Goal: Task Accomplishment & Management: Manage account settings

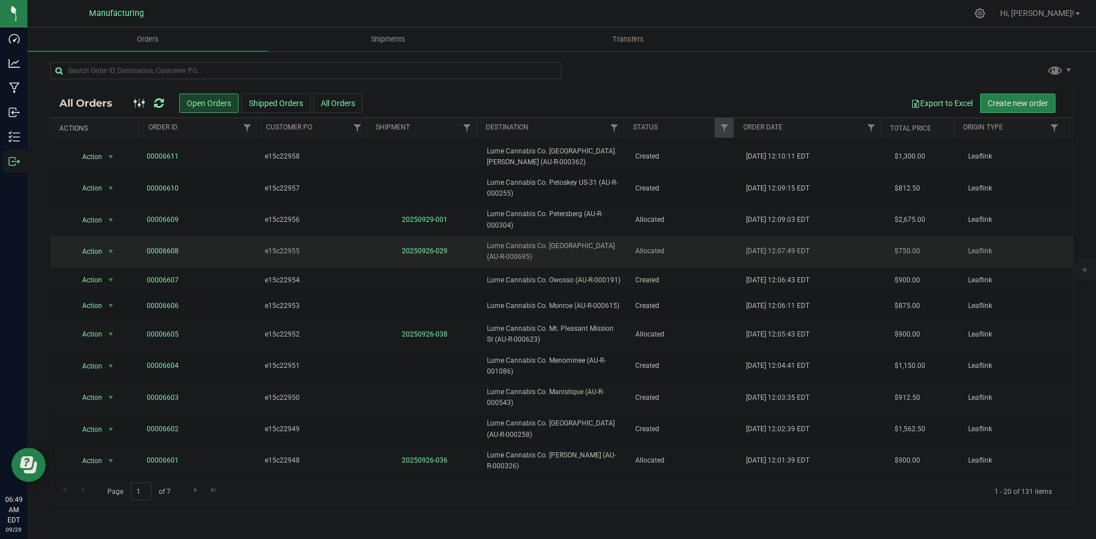
scroll to position [245, 0]
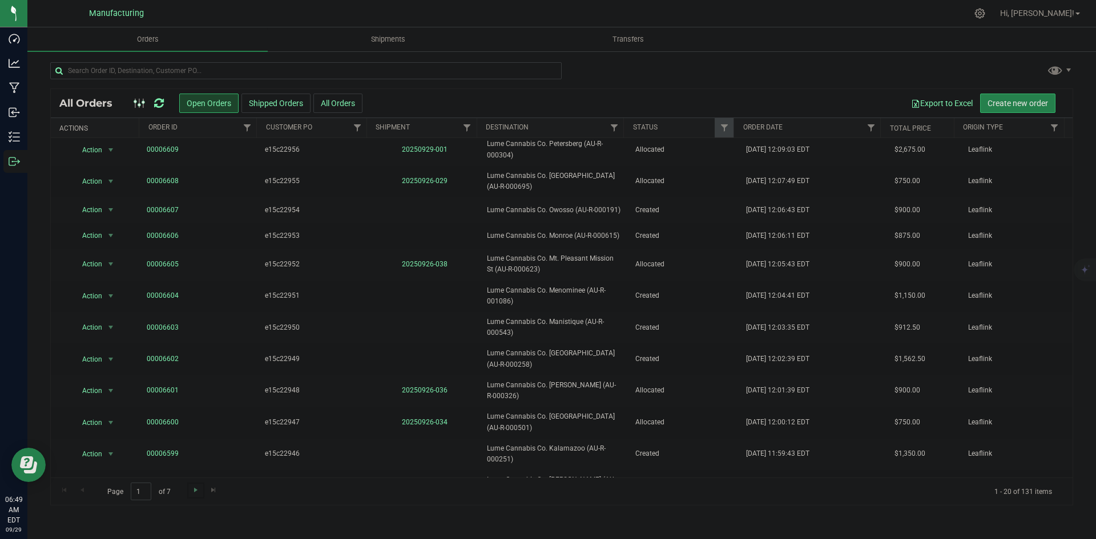
click at [189, 489] on link "Go to the next page" at bounding box center [195, 490] width 17 height 15
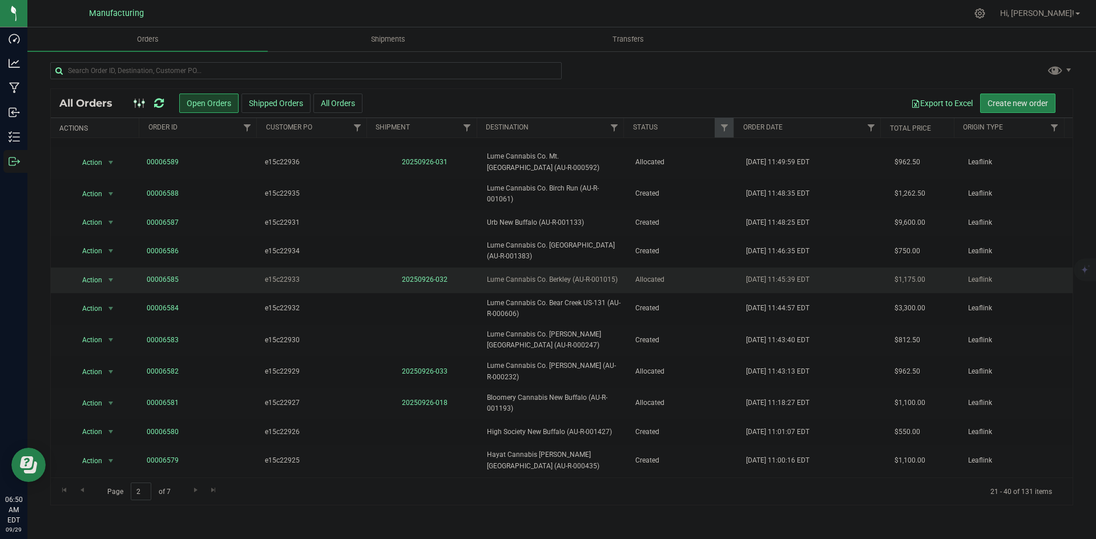
scroll to position [233, 0]
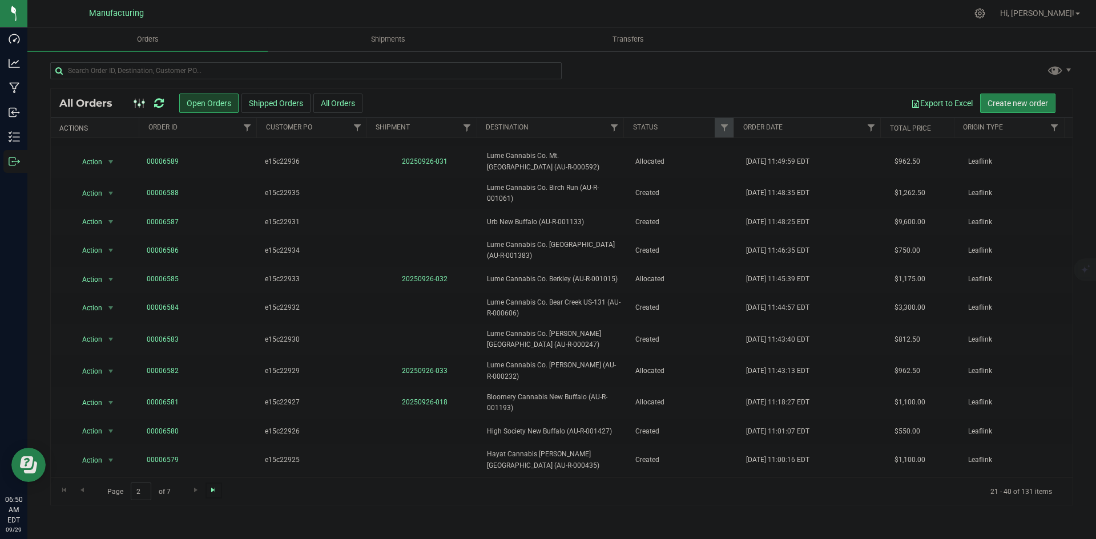
click at [217, 492] on span "Go to the last page" at bounding box center [213, 490] width 9 height 9
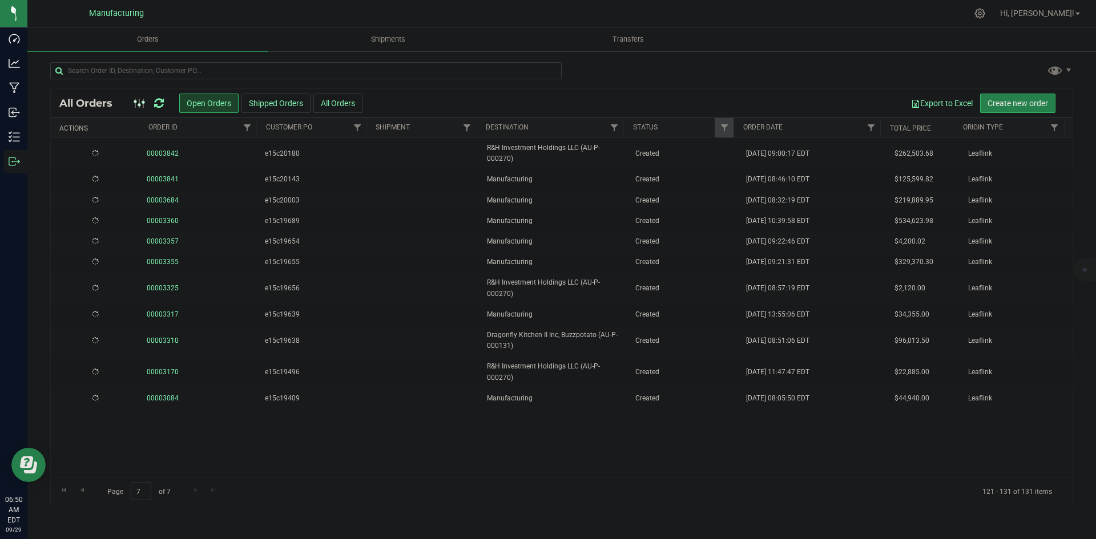
scroll to position [0, 0]
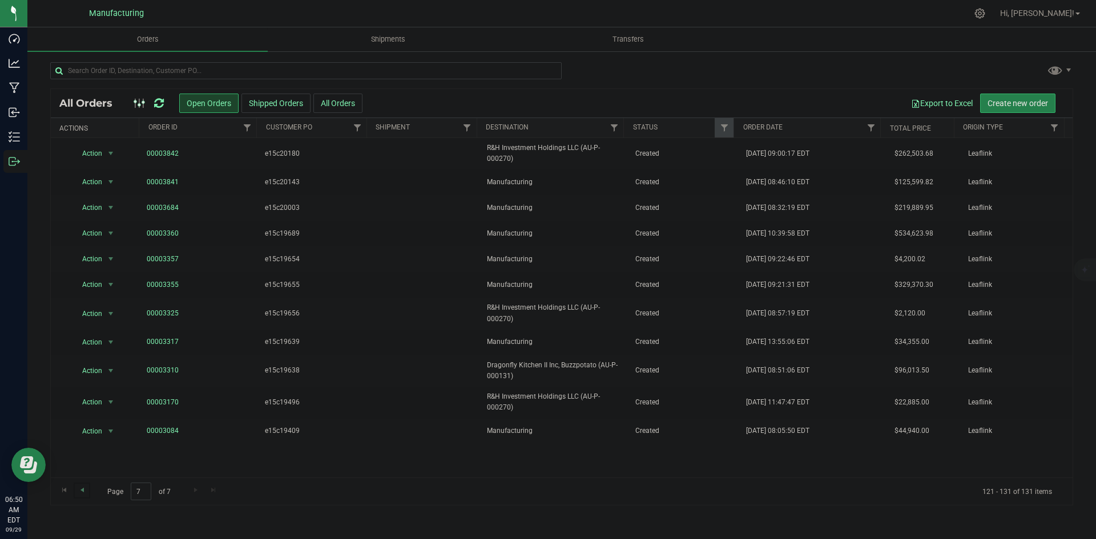
click at [87, 489] on link "Go to the previous page" at bounding box center [82, 490] width 17 height 15
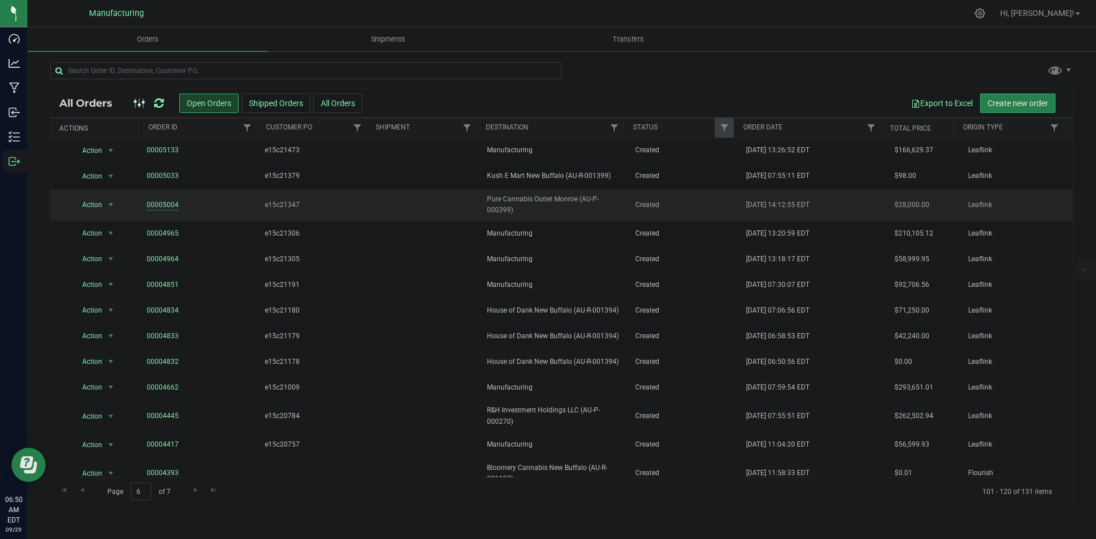
click at [162, 205] on link "00005004" at bounding box center [163, 205] width 32 height 11
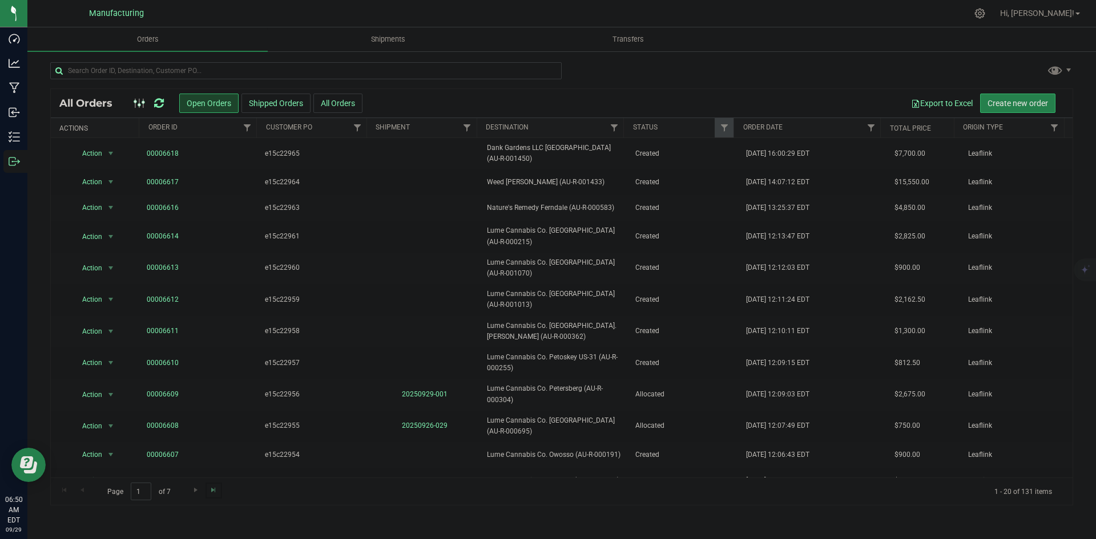
click at [207, 489] on link "Go to the last page" at bounding box center [214, 490] width 17 height 15
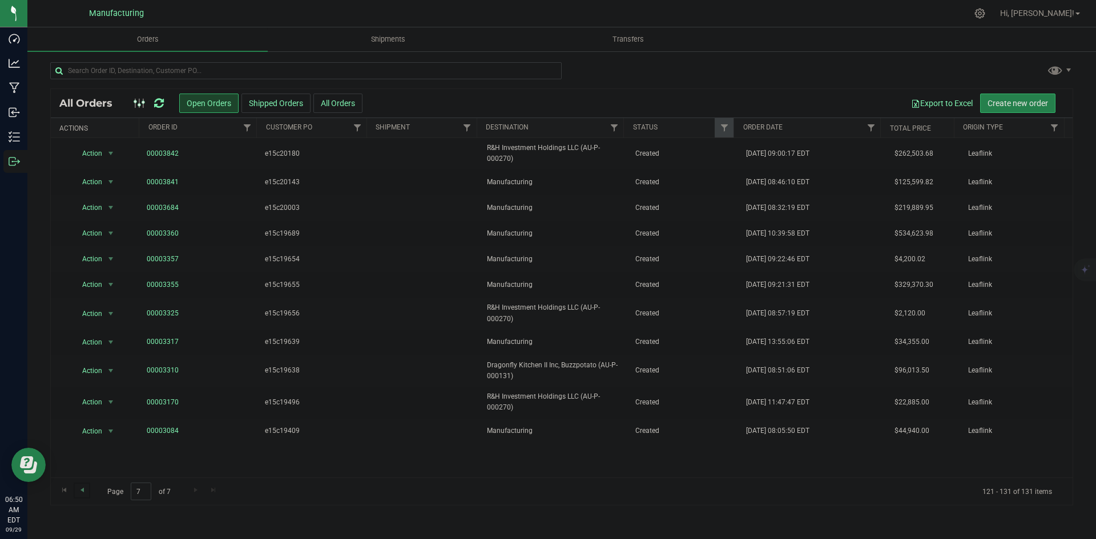
click at [80, 485] on link "Go to the previous page" at bounding box center [82, 490] width 17 height 15
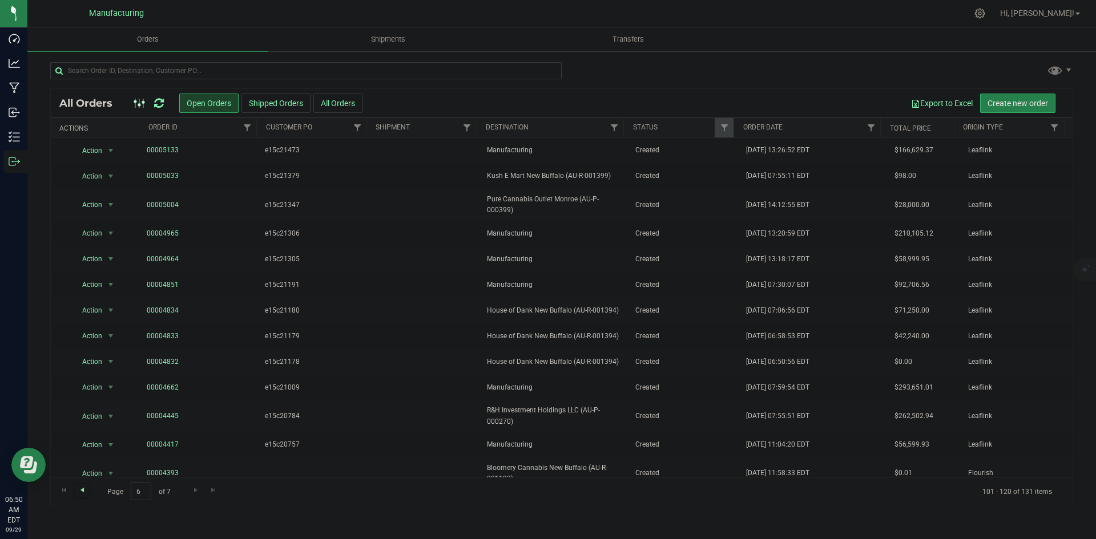
click at [86, 490] on span "Go to the previous page" at bounding box center [82, 490] width 9 height 9
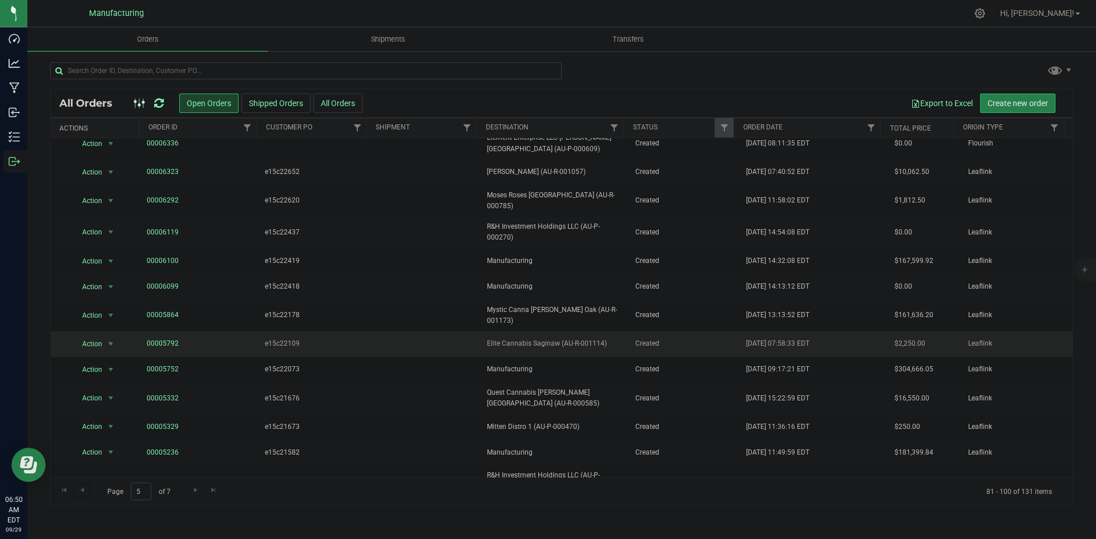
scroll to position [203, 0]
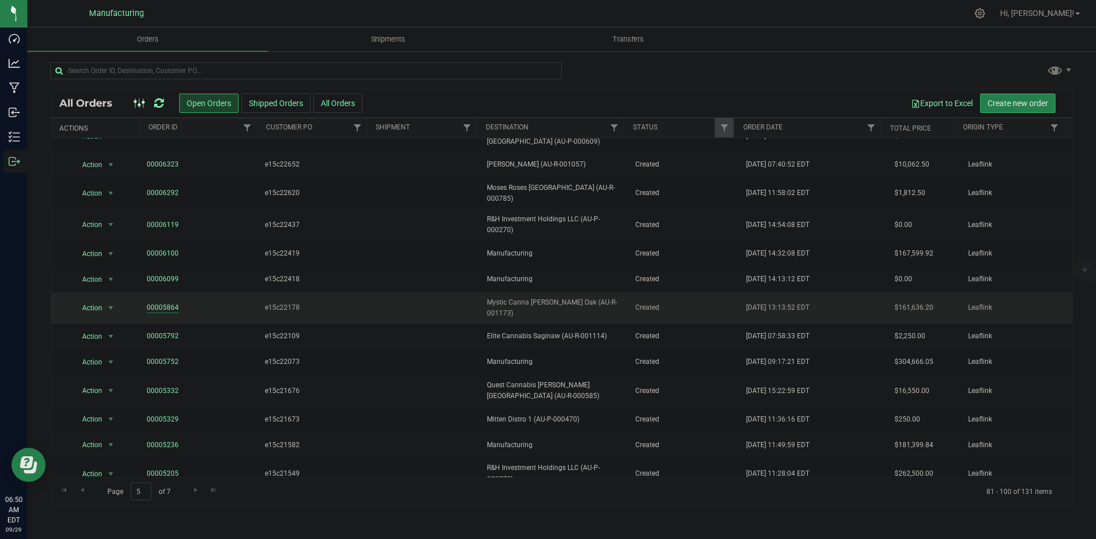
click at [148, 303] on link "00005864" at bounding box center [163, 308] width 32 height 11
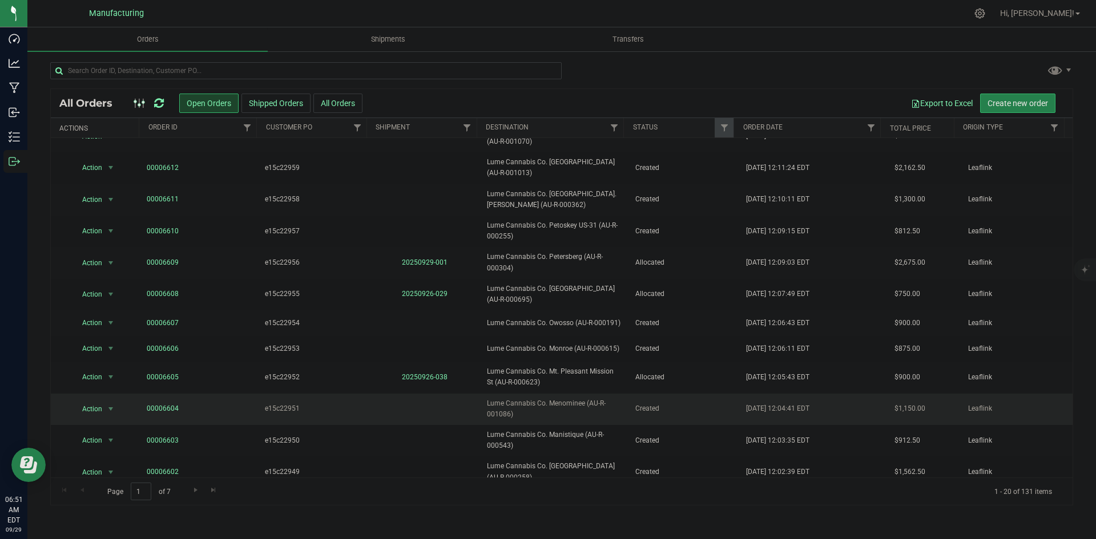
scroll to position [245, 0]
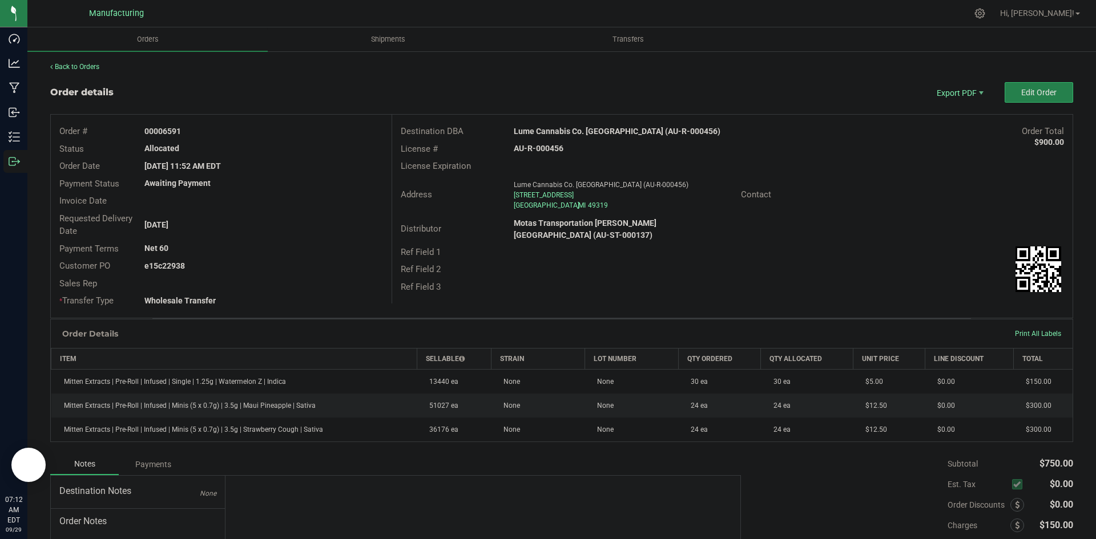
click at [9, 156] on icon at bounding box center [14, 161] width 11 height 11
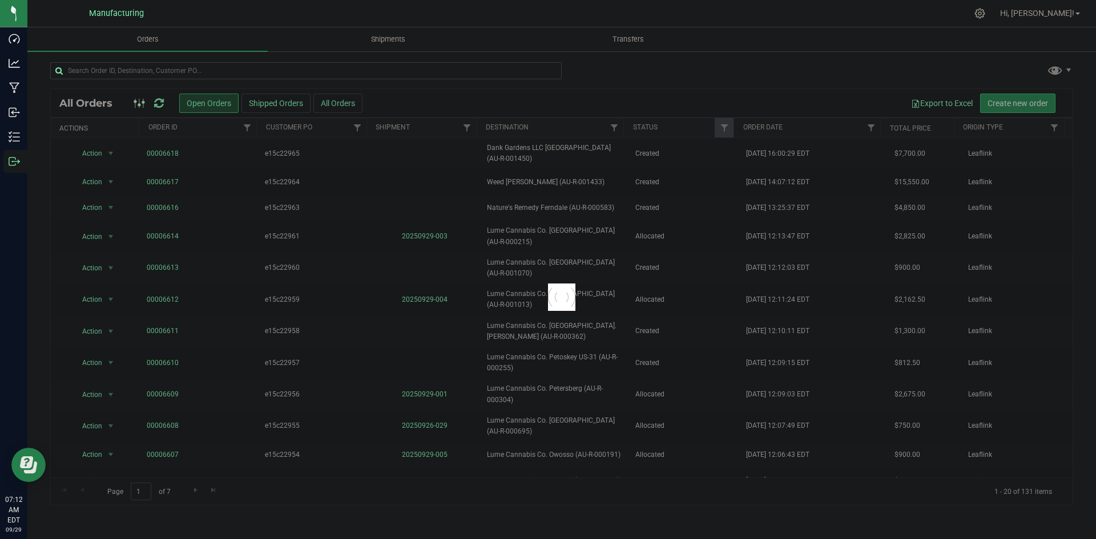
click at [346, 79] on div at bounding box center [306, 75] width 512 height 26
click at [352, 69] on input "text" at bounding box center [306, 70] width 512 height 17
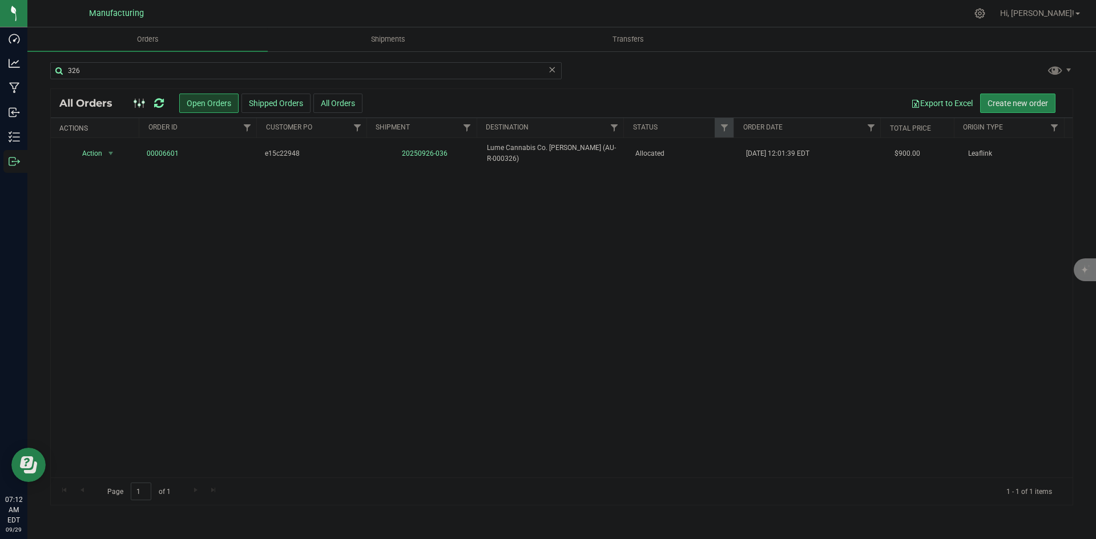
click at [798, 88] on div "All Orders Open Orders Shipped Orders All Orders Export to Excel Create new ord…" at bounding box center [561, 296] width 1023 height 417
drag, startPoint x: 93, startPoint y: 74, endPoint x: 60, endPoint y: 74, distance: 33.1
click at [60, 74] on input "326" at bounding box center [306, 70] width 512 height 17
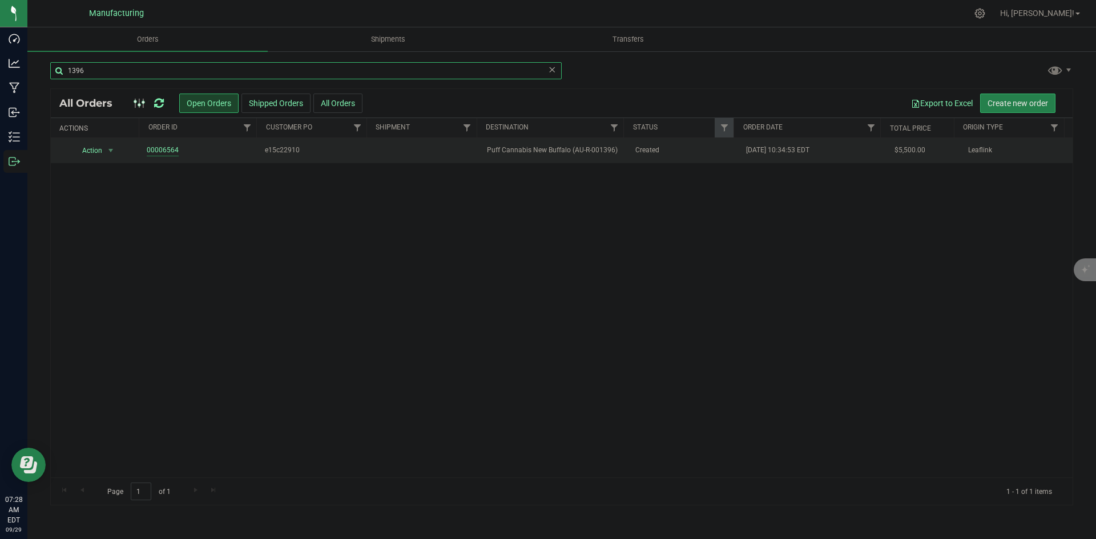
type input "1396"
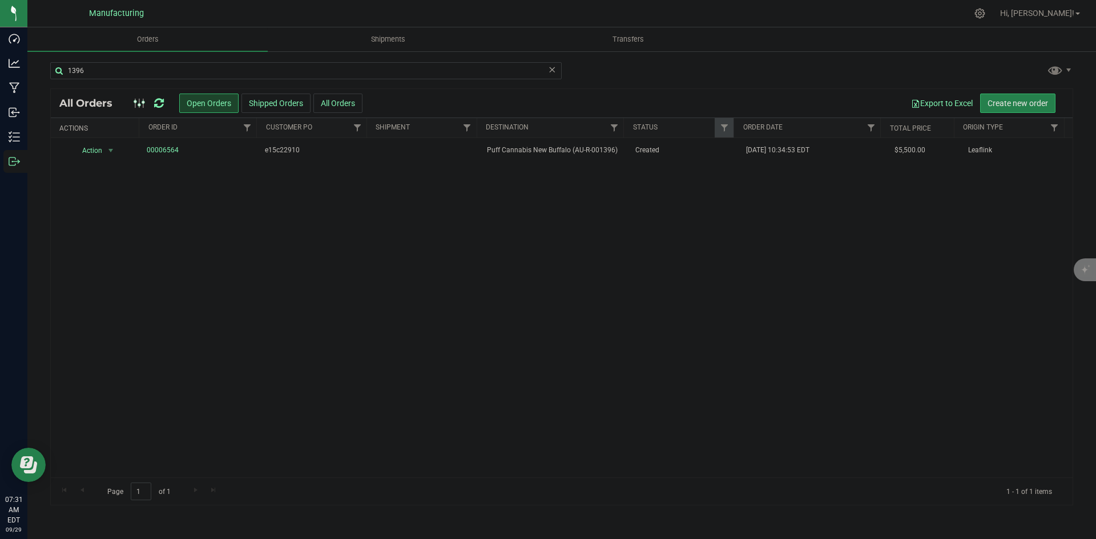
click at [161, 101] on icon at bounding box center [159, 103] width 10 height 11
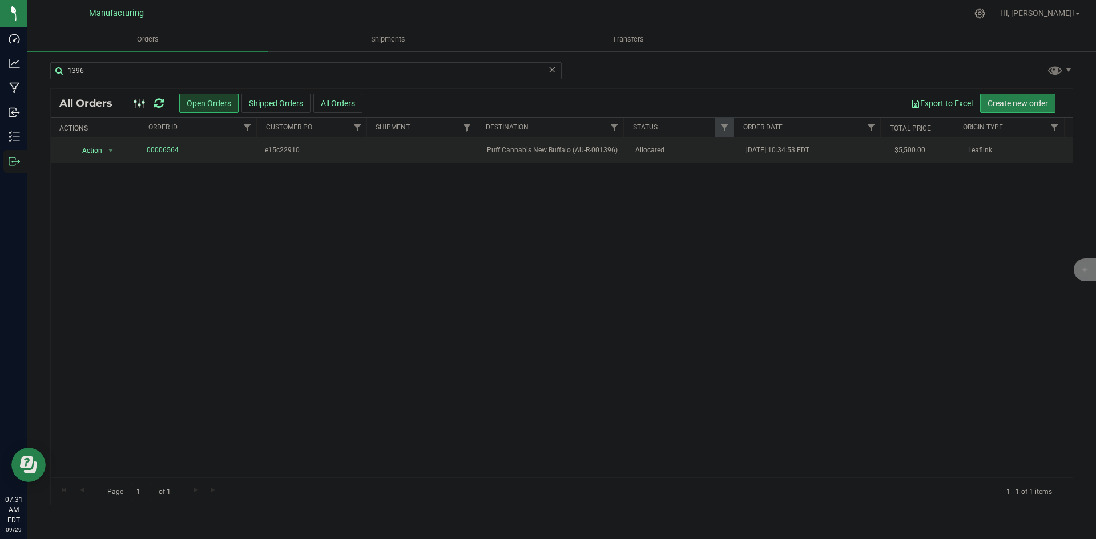
click at [595, 154] on span "Puff Cannabis New Buffalo (AU-R-001396)" at bounding box center [554, 150] width 134 height 11
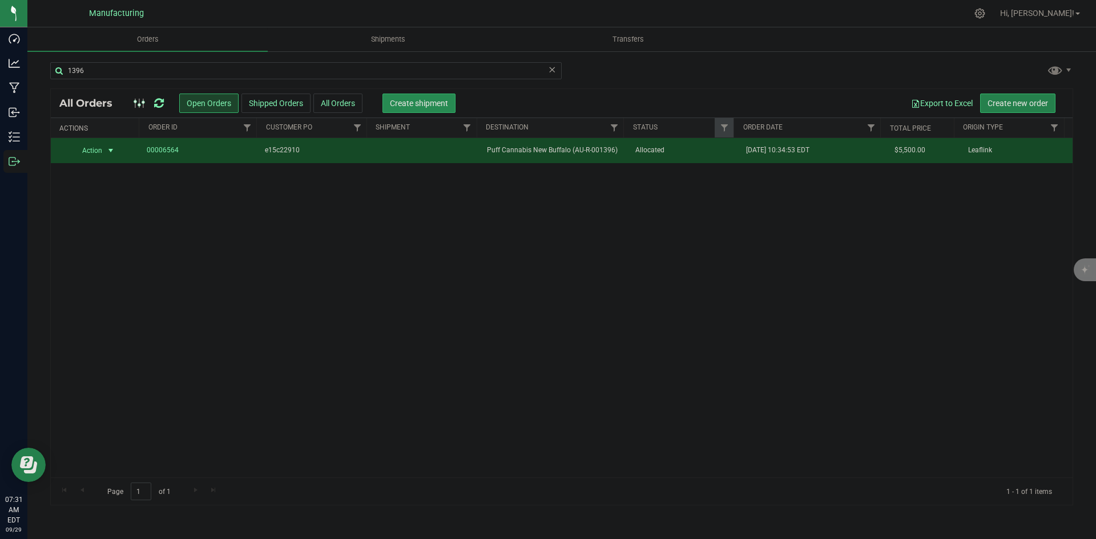
click at [422, 107] on span "Create shipment" at bounding box center [419, 103] width 58 height 9
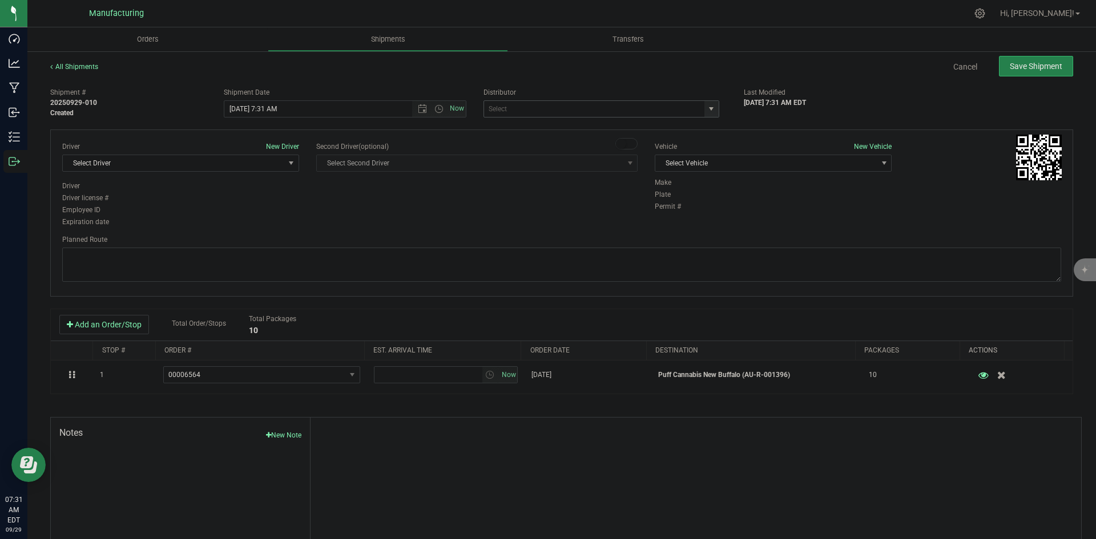
click at [704, 107] on span "select" at bounding box center [711, 109] width 14 height 16
click at [540, 126] on li "J&J Secure Transport Bridgman (AU-ST-000143)" at bounding box center [597, 128] width 232 height 17
type input "J&J Secure Transport Bridgman (AU-ST-000143)"
click at [715, 164] on span "Select Vehicle" at bounding box center [766, 163] width 222 height 16
click at [692, 200] on li "International (JJ)" at bounding box center [767, 199] width 233 height 17
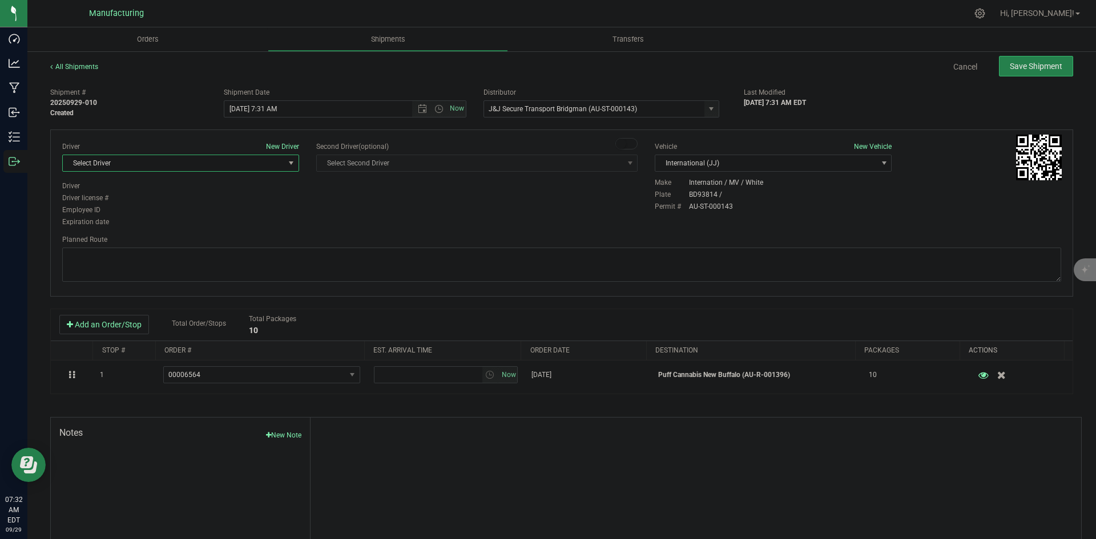
click at [272, 168] on span "Select Driver" at bounding box center [174, 163] width 222 height 16
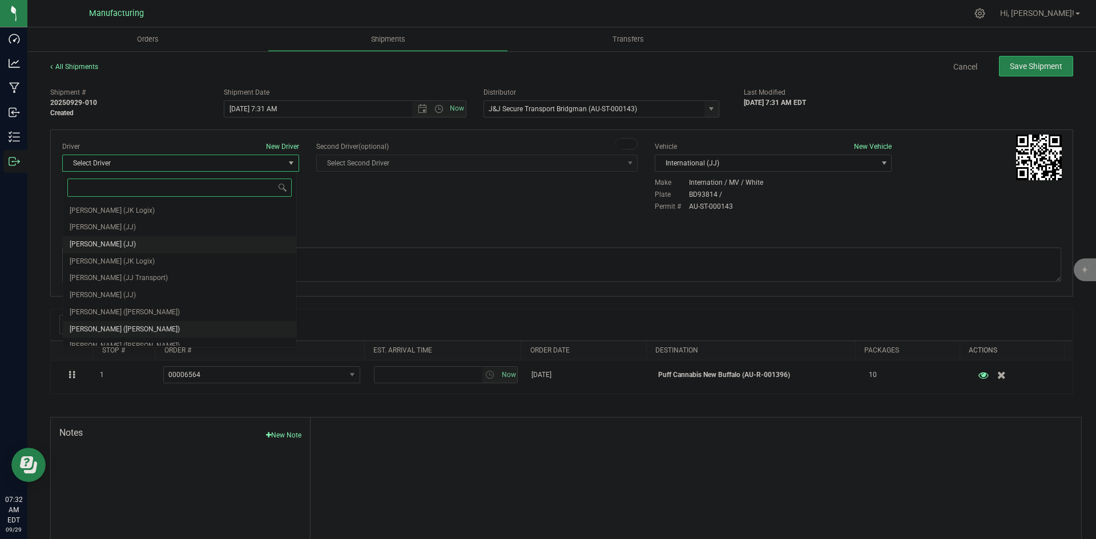
scroll to position [60, 0]
click at [108, 316] on span "Chad Stewart (JJ)" at bounding box center [103, 320] width 66 height 15
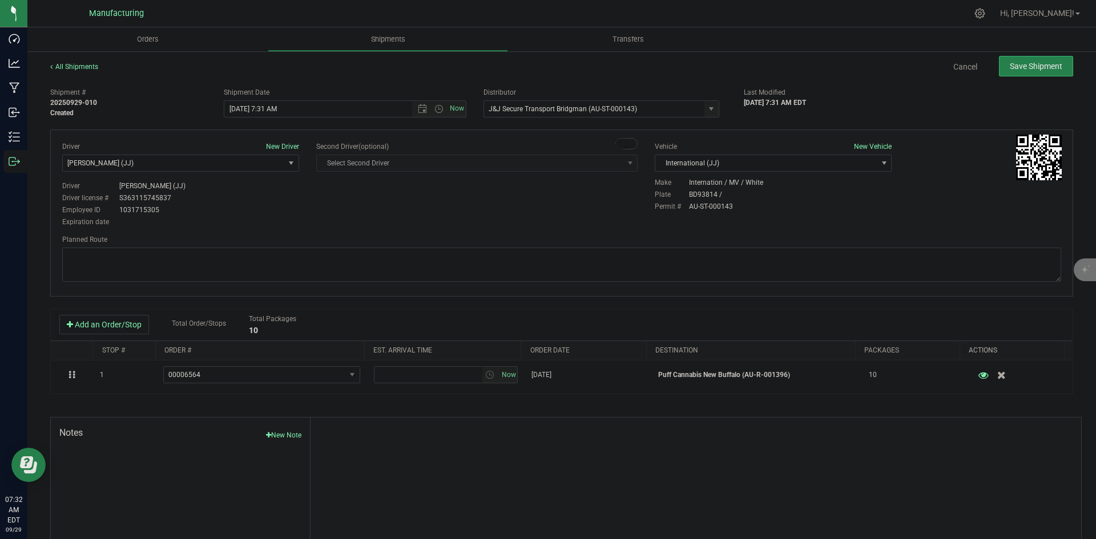
drag, startPoint x: 301, startPoint y: 227, endPoint x: 337, endPoint y: 198, distance: 46.6
click at [302, 227] on div "Driver New Driver Chad Stewart (JJ) Select Driver Perry Black (JK Logix) Robert…" at bounding box center [181, 185] width 254 height 87
click at [437, 108] on span "Open the time view" at bounding box center [438, 108] width 9 height 9
click at [256, 195] on li "2:00 PM" at bounding box center [342, 195] width 239 height 15
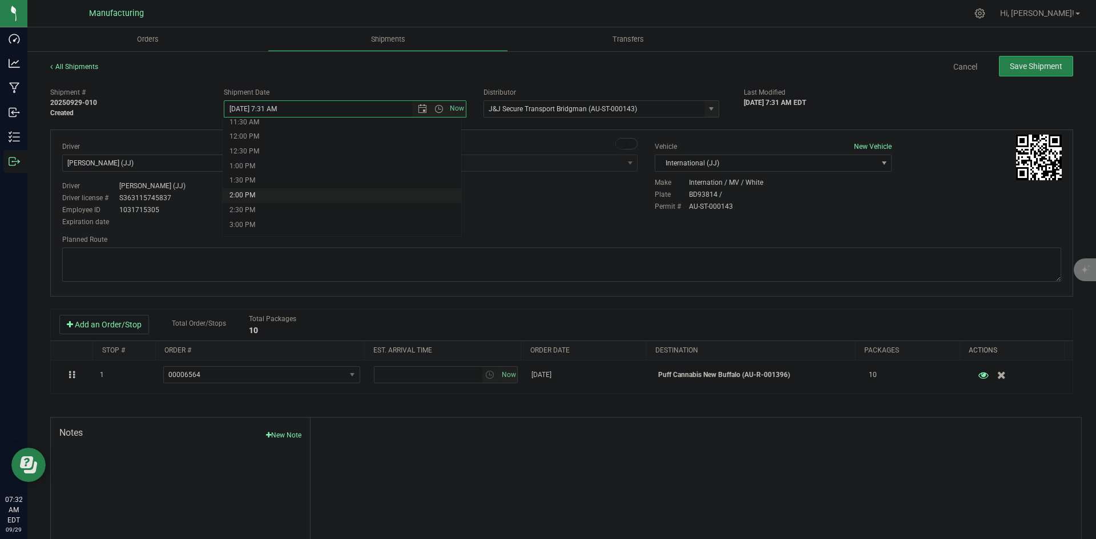
type input "9/29/2025 2:00 PM"
click at [364, 208] on div "Driver New Driver Chad Stewart (JJ) Select Driver Perry Black (JK Logix) Robert…" at bounding box center [562, 185] width 1016 height 87
drag, startPoint x: 621, startPoint y: 261, endPoint x: 623, endPoint y: 254, distance: 7.2
click at [622, 260] on textarea at bounding box center [561, 265] width 999 height 34
paste textarea "Head south 246 ft -- Turn right 325 ft -- Turn right 407 ft -- Turn right towar…"
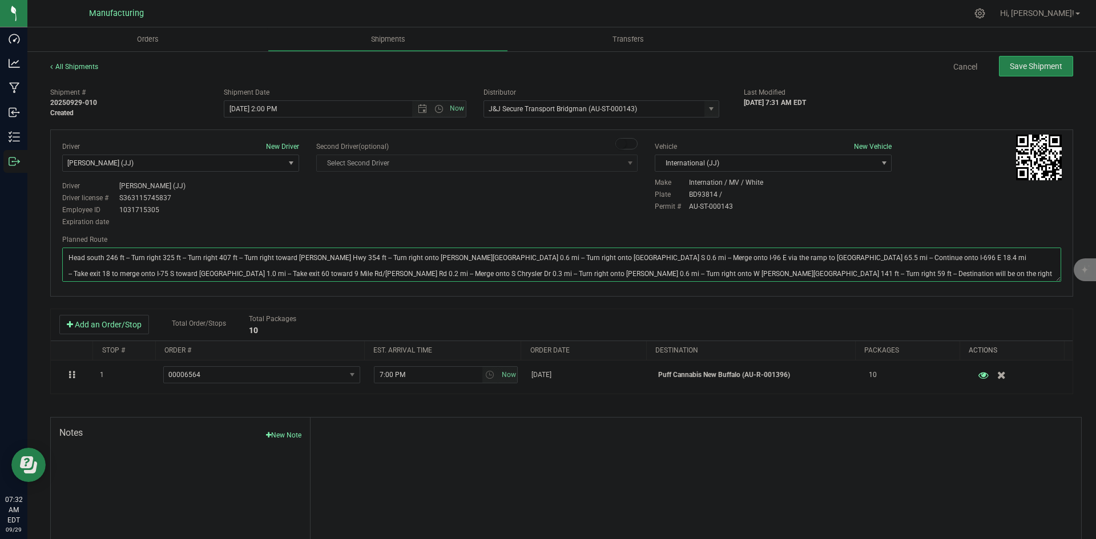
type textarea "Head south 246 ft -- Turn right 325 ft -- Turn right 407 ft -- Turn right towar…"
click at [608, 210] on div "Driver New Driver Chad Stewart (JJ) Select Driver Perry Black (JK Logix) Robert…" at bounding box center [562, 185] width 1016 height 87
click at [1037, 73] on button "Save Shipment" at bounding box center [1036, 66] width 74 height 21
type input "9/29/2025 6:00 PM"
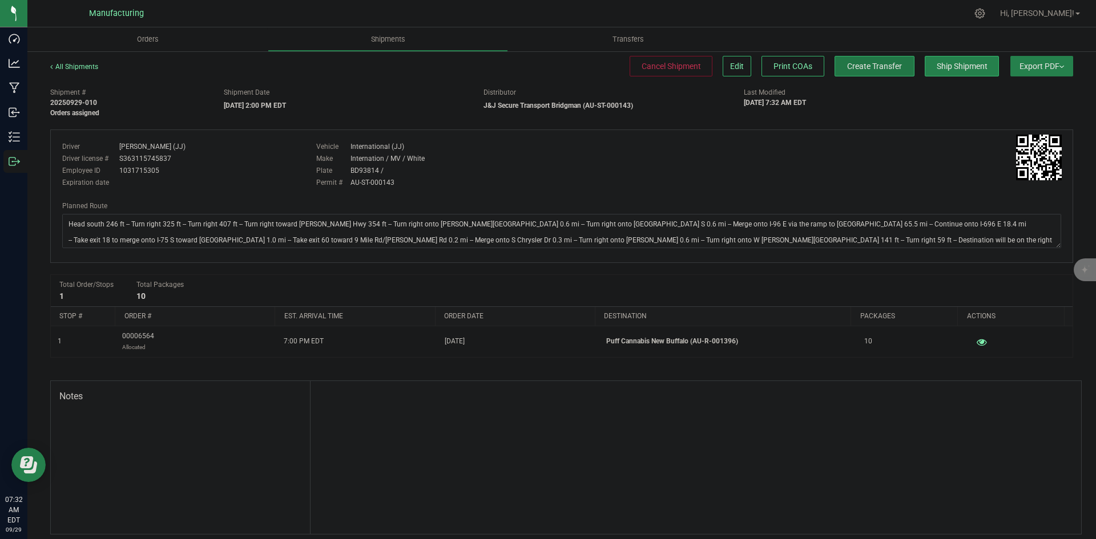
click at [875, 73] on button "Create Transfer" at bounding box center [875, 66] width 80 height 21
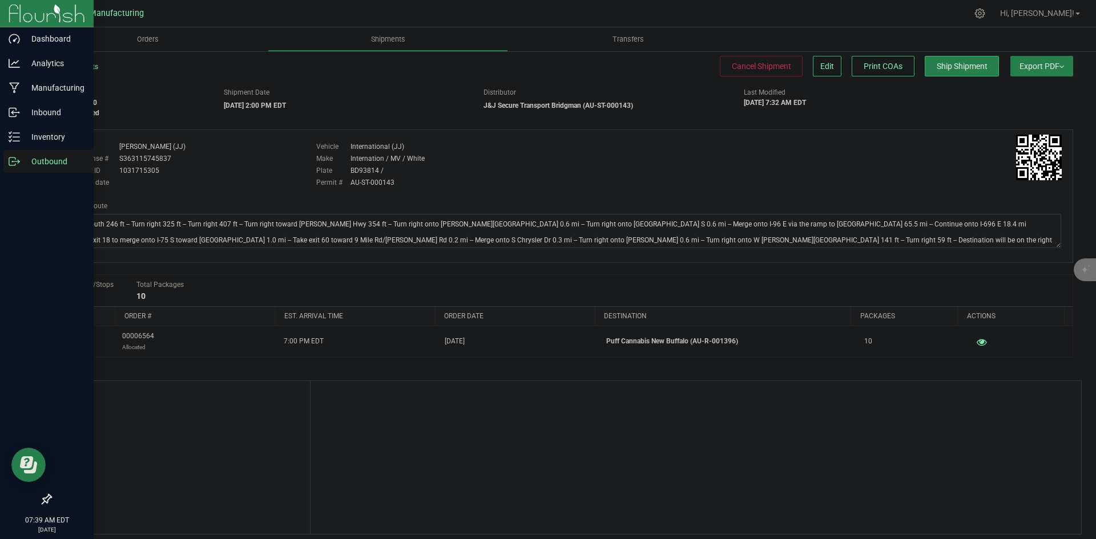
click at [9, 160] on icon at bounding box center [14, 161] width 11 height 11
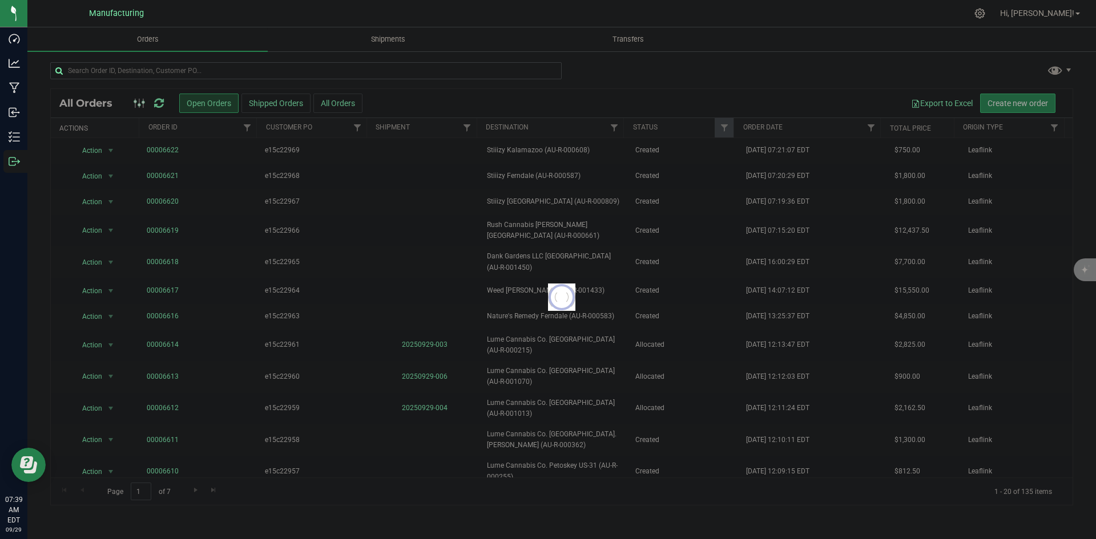
click at [157, 80] on div at bounding box center [306, 75] width 512 height 26
click at [159, 75] on input "text" at bounding box center [306, 70] width 512 height 17
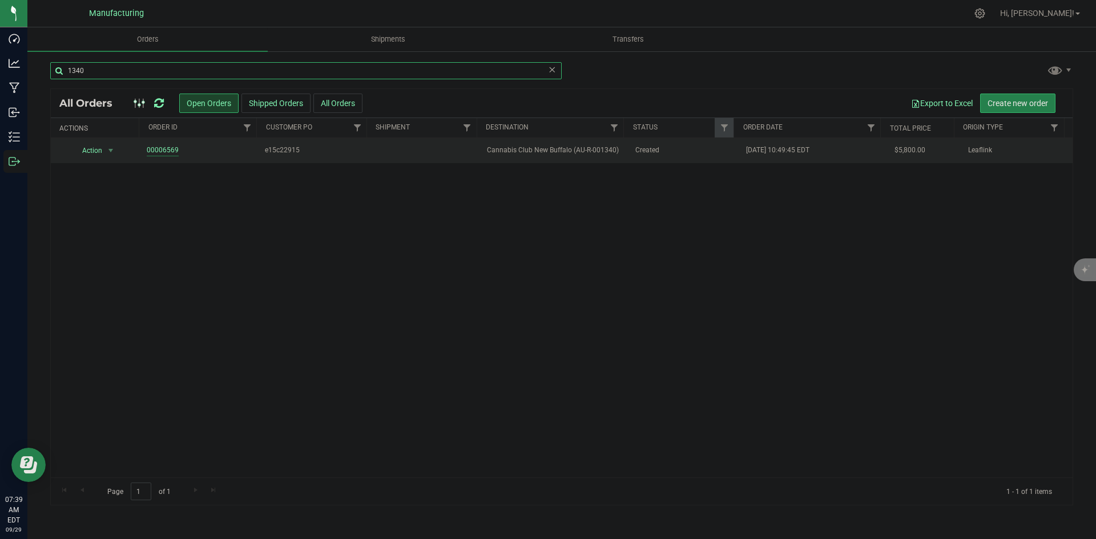
type input "1340"
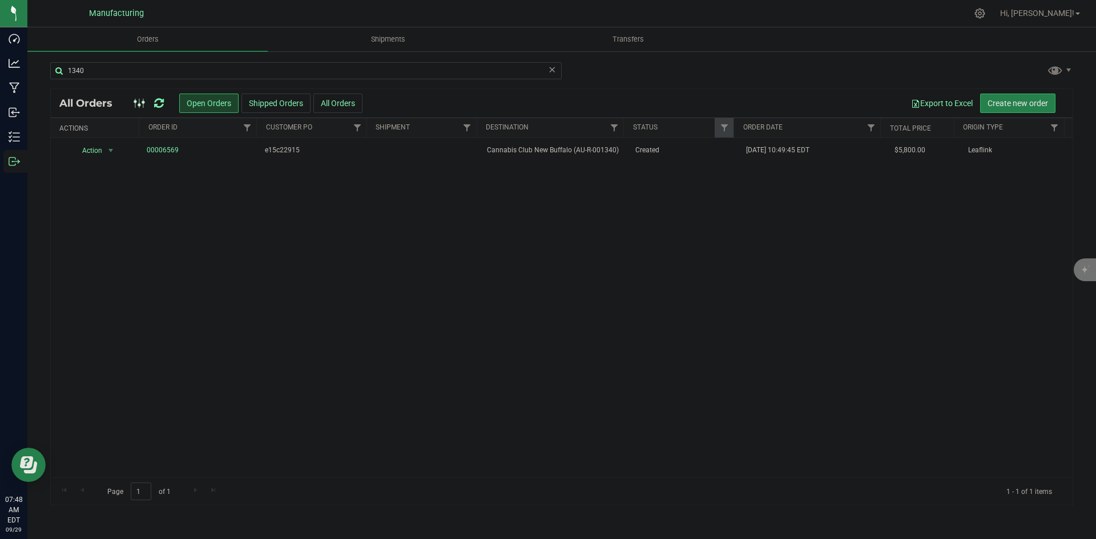
click at [162, 101] on icon at bounding box center [159, 103] width 10 height 11
click at [581, 160] on td "Cannabis Club New Buffalo (AU-R-001340)" at bounding box center [554, 150] width 148 height 25
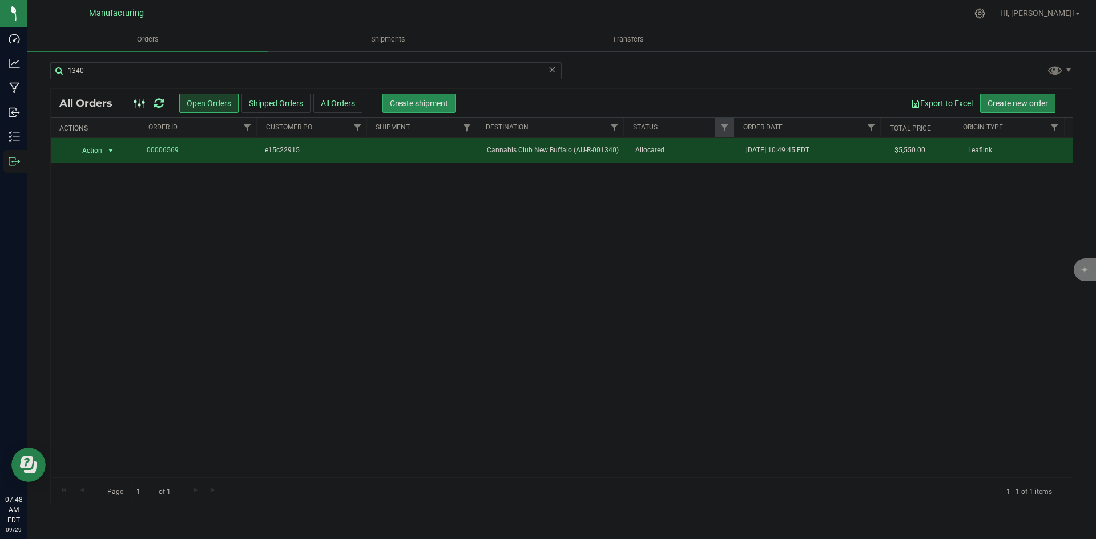
click at [416, 106] on span "Create shipment" at bounding box center [419, 103] width 58 height 9
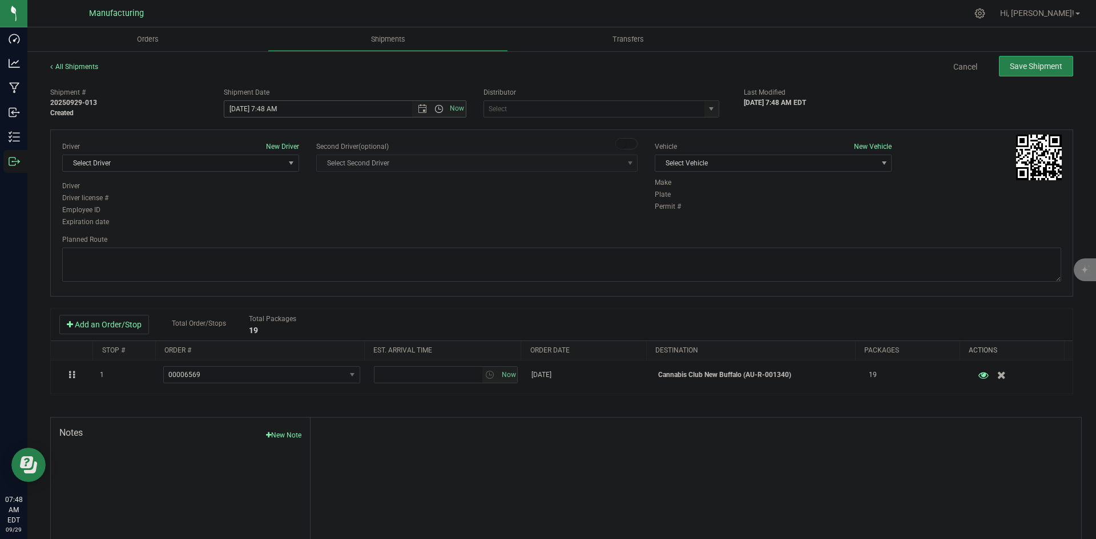
click at [437, 108] on span "Open the time view" at bounding box center [438, 108] width 9 height 9
click at [265, 195] on li "2:00 PM" at bounding box center [342, 195] width 239 height 15
type input "9/29/2025 2:00 PM"
click at [490, 222] on div "Driver New Driver Select Driver Select Driver Perry Black (JK Logix) Robert Cle…" at bounding box center [562, 185] width 1016 height 87
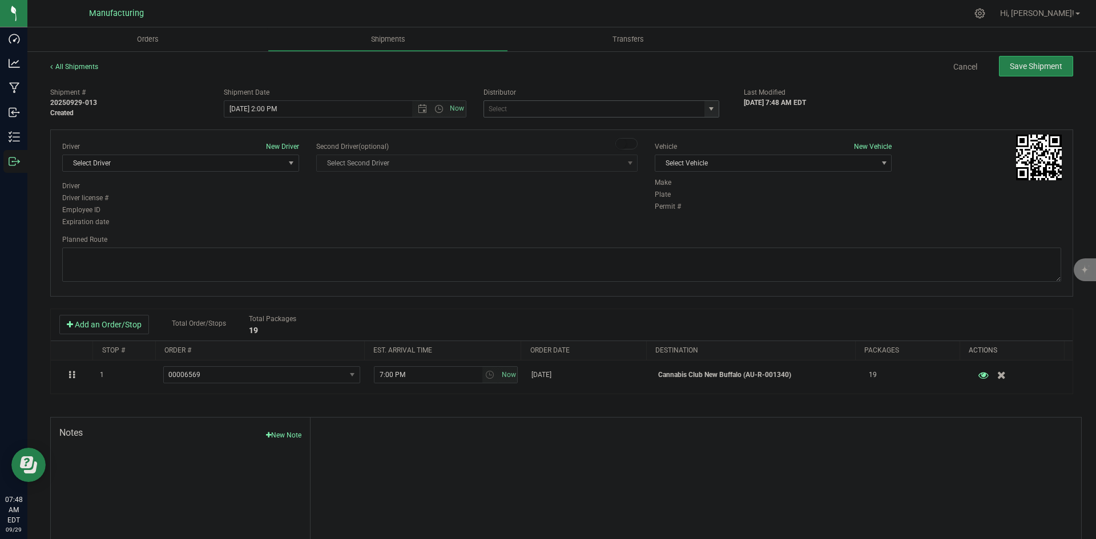
click at [710, 103] on span "select" at bounding box center [711, 109] width 14 height 16
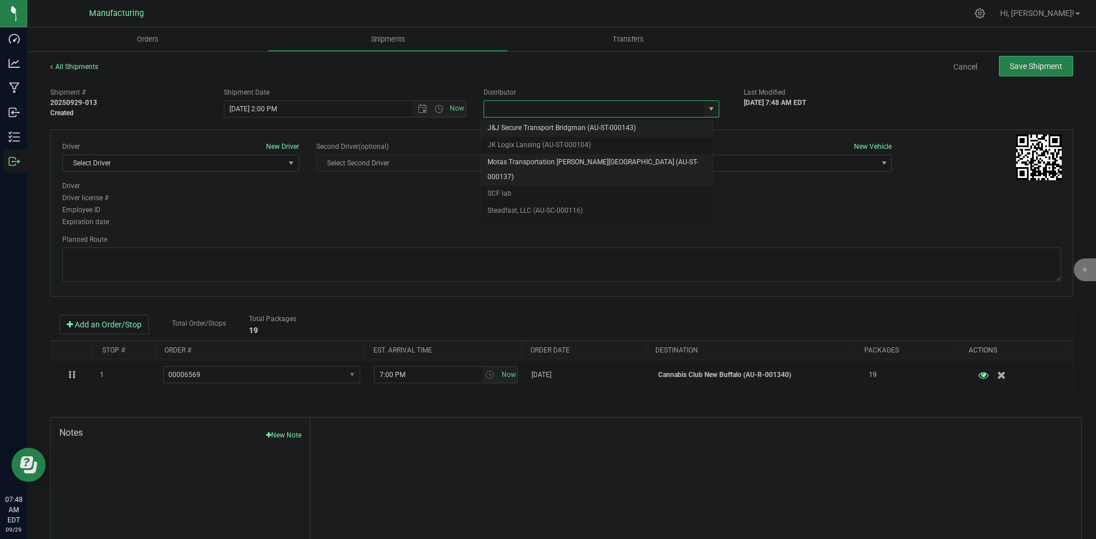
click at [519, 167] on li "Motas Transportation [PERSON_NAME][GEOGRAPHIC_DATA] (AU-ST-000137)" at bounding box center [597, 169] width 232 height 31
type input "Motas Transportation [PERSON_NAME][GEOGRAPHIC_DATA] (AU-ST-000137)"
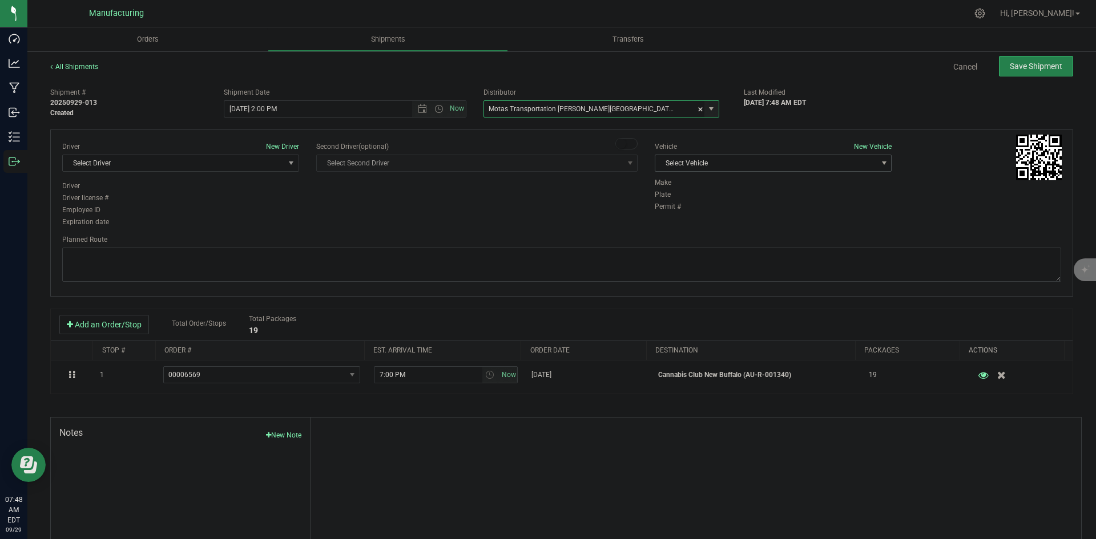
click at [765, 164] on span "Select Vehicle" at bounding box center [766, 163] width 222 height 16
click at [683, 220] on li "T3" at bounding box center [767, 216] width 233 height 17
click at [240, 168] on span "Select Driver" at bounding box center [174, 163] width 222 height 16
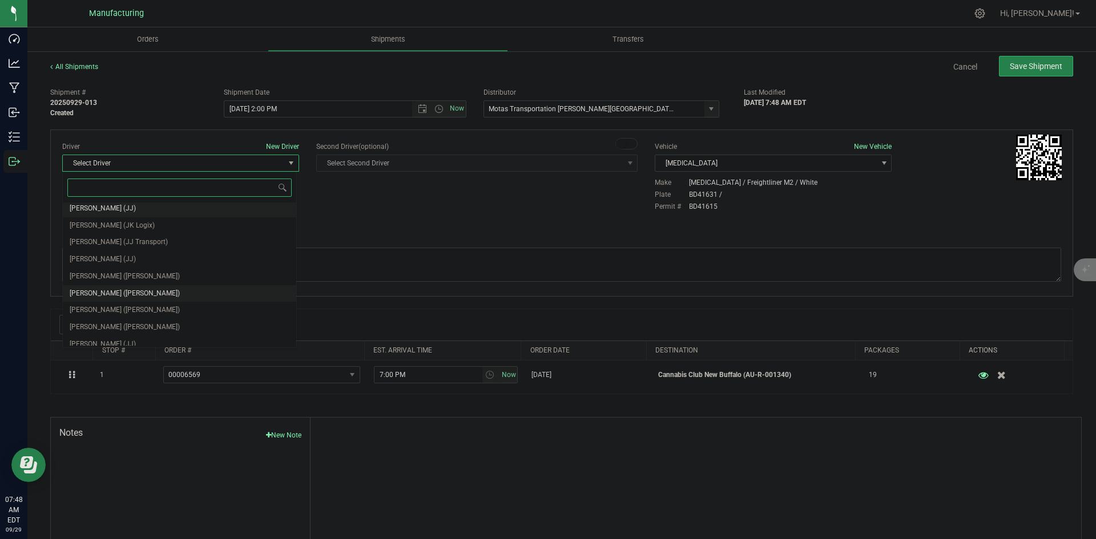
scroll to position [60, 0]
drag, startPoint x: 128, startPoint y: 272, endPoint x: 252, endPoint y: 231, distance: 130.5
click at [131, 271] on li "Lloyd Neely (Motas)" at bounding box center [179, 269] width 233 height 17
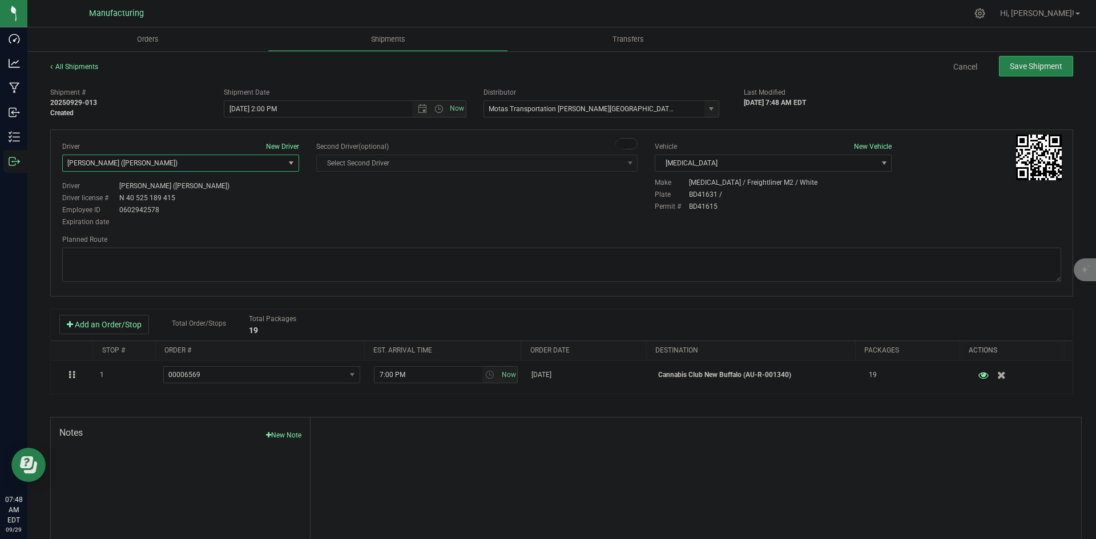
drag, startPoint x: 317, startPoint y: 214, endPoint x: 351, endPoint y: 191, distance: 41.0
click at [317, 214] on div "Driver New Driver Lloyd Neely (Motas) Select Driver Perry Black (JK Logix) Robe…" at bounding box center [562, 185] width 1016 height 87
click at [617, 267] on textarea at bounding box center [561, 265] width 999 height 34
paste textarea "Head south 246 ft -- Turn right 325 ft -- Turn right 407 ft -- Turn right towar…"
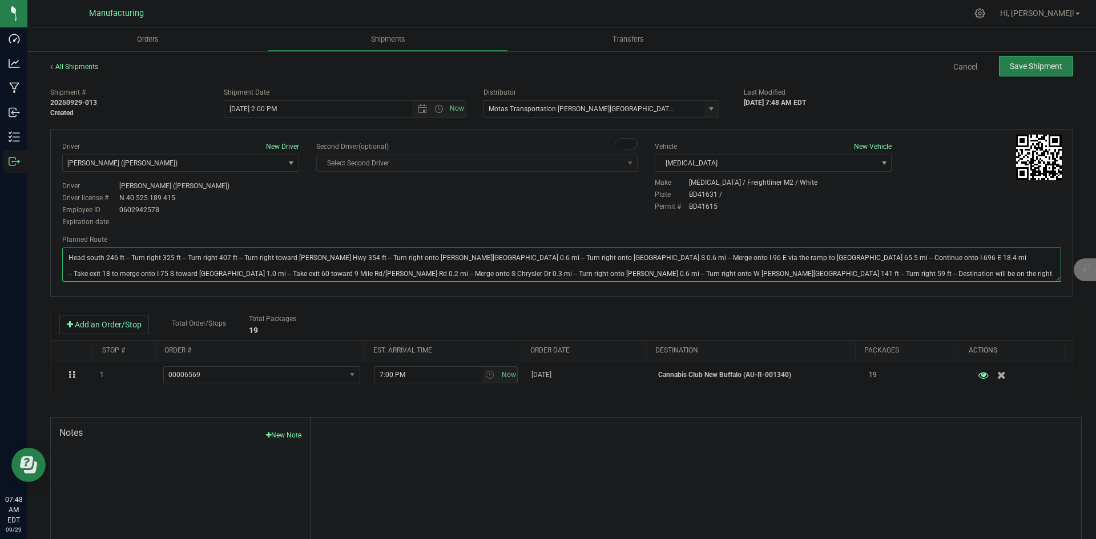
type textarea "Head south 246 ft -- Turn right 325 ft -- Turn right 407 ft -- Turn right towar…"
drag, startPoint x: 587, startPoint y: 222, endPoint x: 722, endPoint y: 171, distance: 144.7
click at [598, 218] on div "Driver New Driver Lloyd Neely (Motas) Select Driver Perry Black (JK Logix) Robe…" at bounding box center [562, 185] width 1016 height 87
click at [1010, 65] on span "Save Shipment" at bounding box center [1036, 66] width 53 height 9
type input "9/29/2025 6:00 PM"
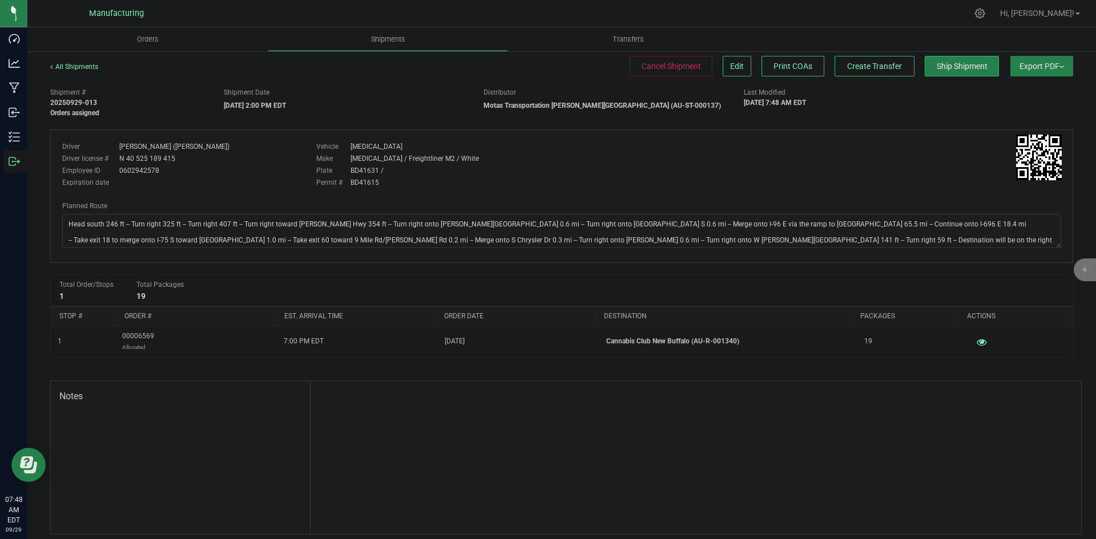
click at [874, 78] on div "All Shipments Cancel Shipment Edit Print COAs Create Transfer Ship Shipment Exp…" at bounding box center [561, 72] width 1023 height 21
click at [871, 71] on button "Create Transfer" at bounding box center [875, 66] width 80 height 21
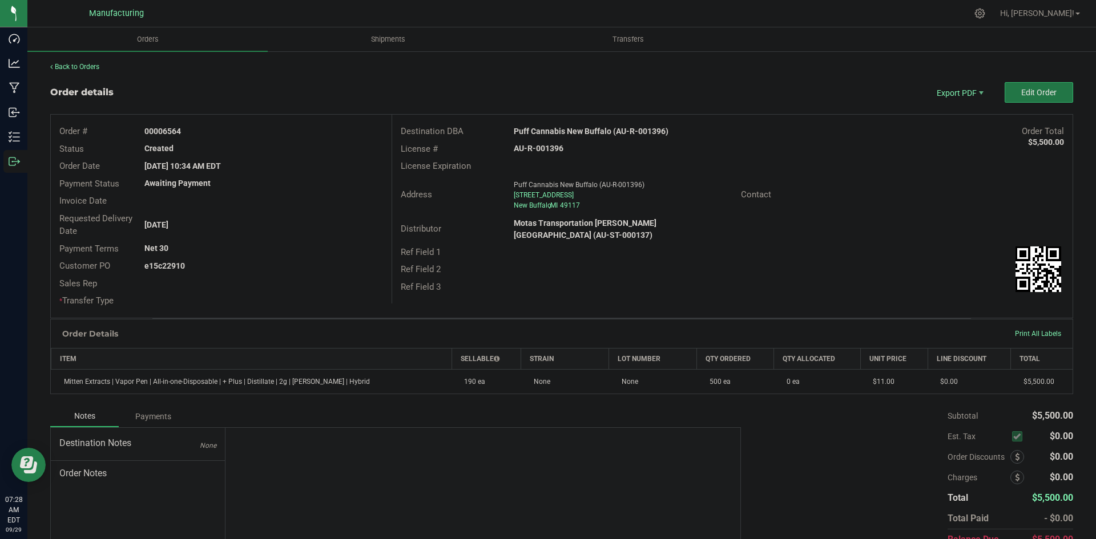
click at [1033, 99] on button "Edit Order" at bounding box center [1039, 92] width 69 height 21
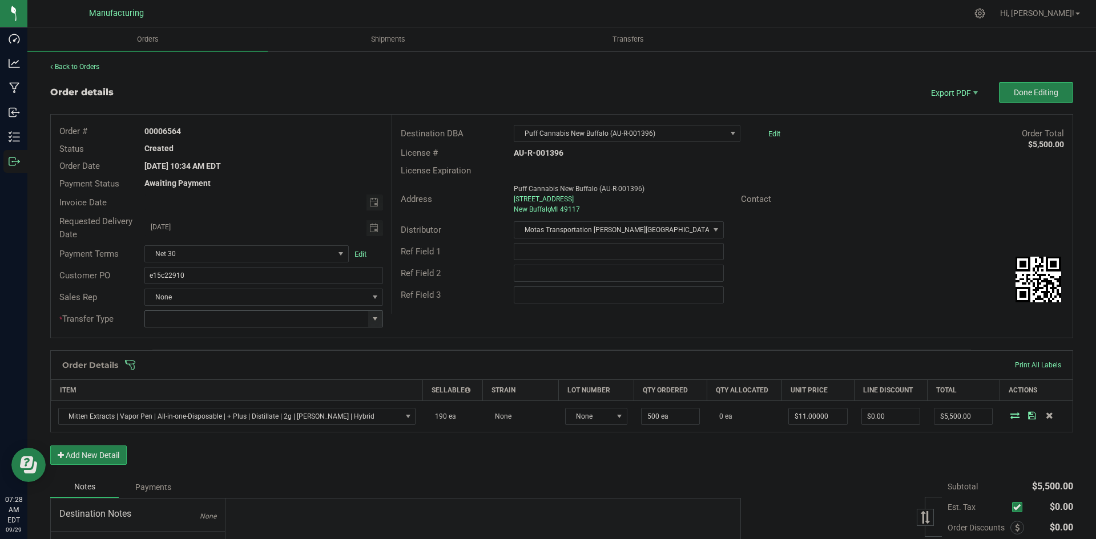
click at [368, 321] on span at bounding box center [375, 319] width 14 height 16
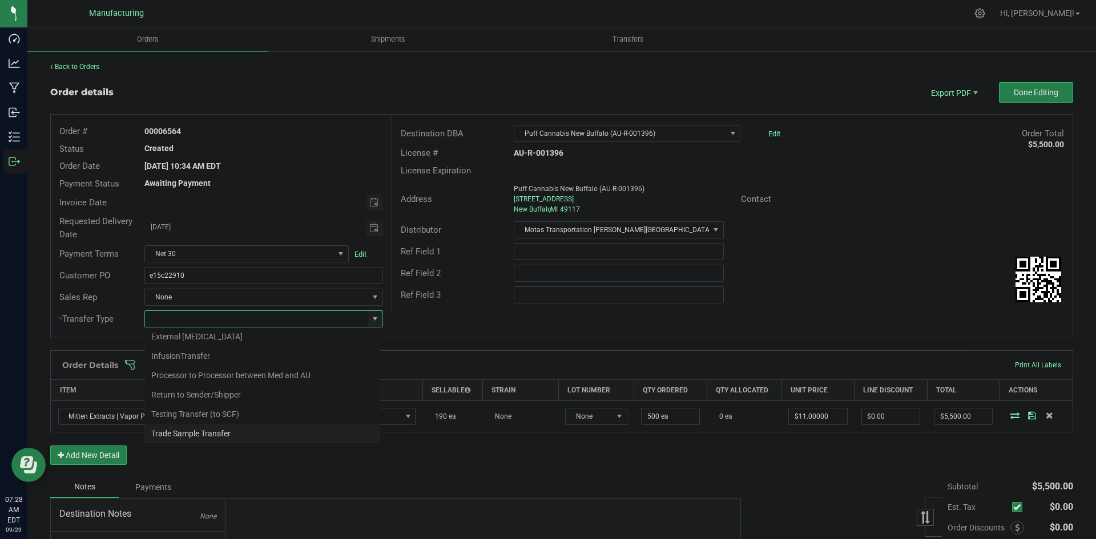
scroll to position [80, 0]
click at [244, 420] on li "Wholesale Transfer" at bounding box center [261, 414] width 235 height 19
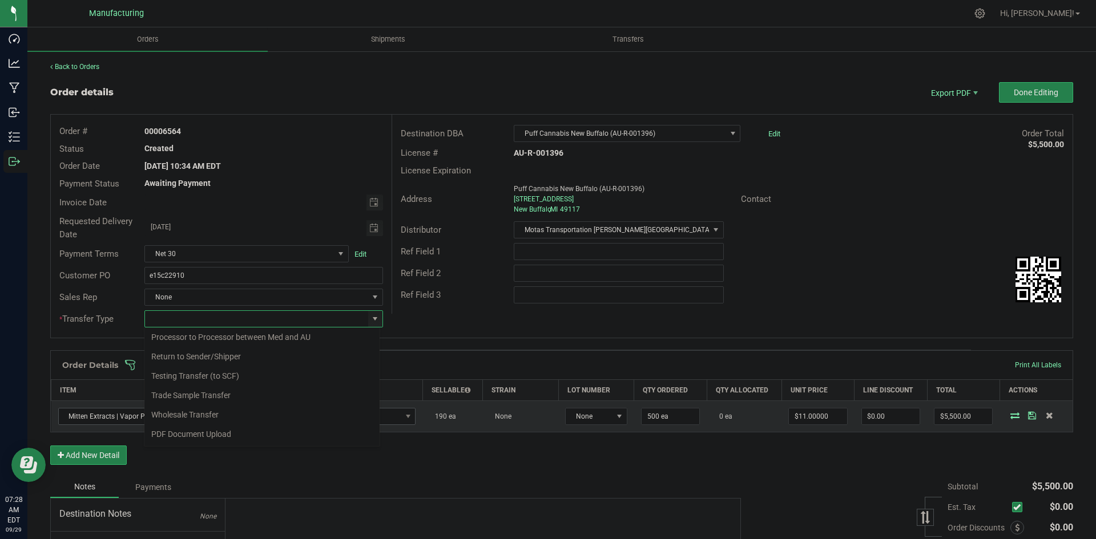
type input "Wholesale Transfer"
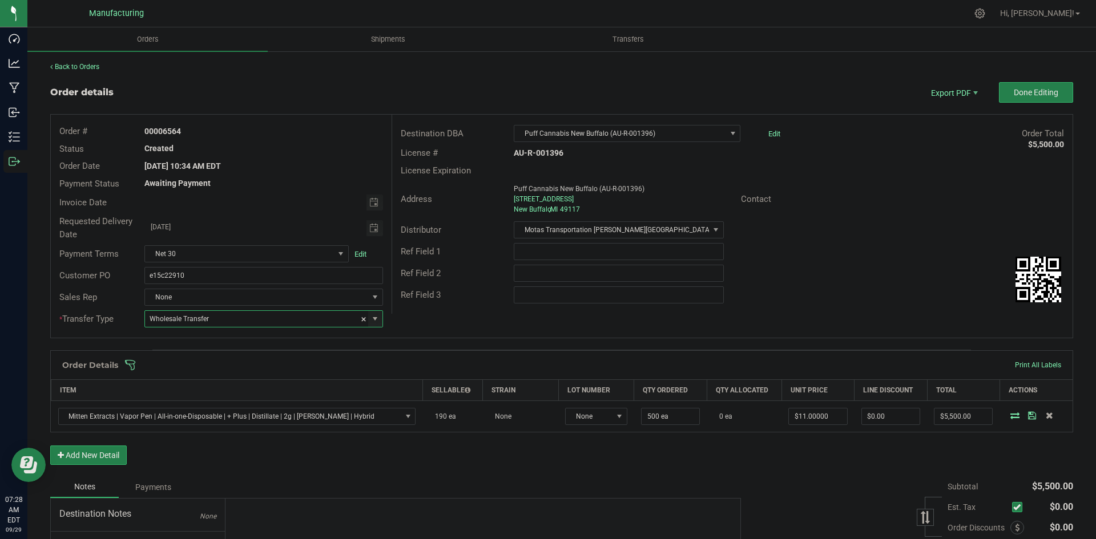
click at [437, 320] on div "Order # 00006564 Status Created Order Date Sep 26, 2025 10:34 AM EDT Payment St…" at bounding box center [562, 226] width 1022 height 223
click at [434, 370] on span at bounding box center [635, 365] width 1023 height 11
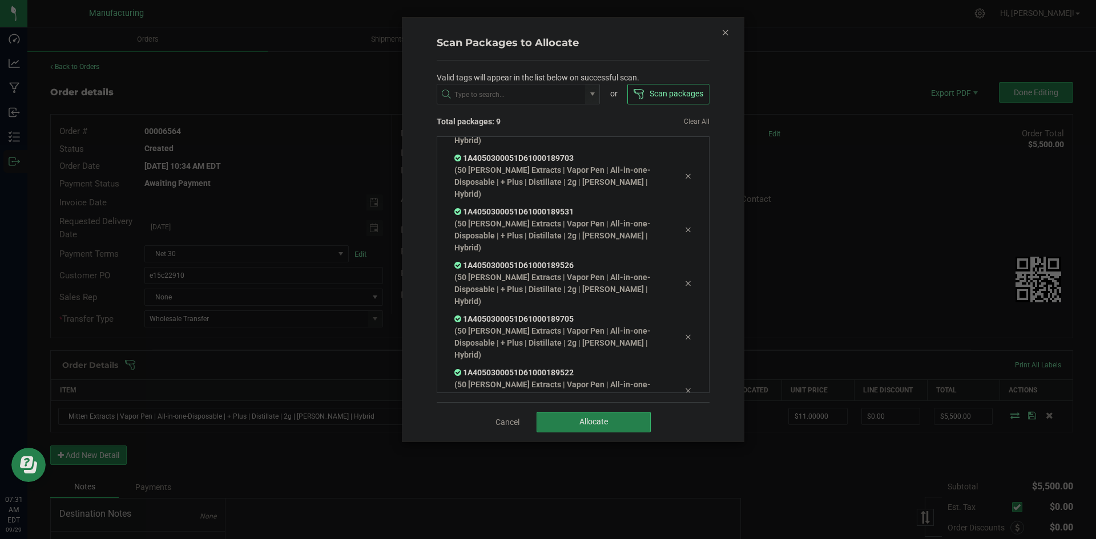
scroll to position [256, 0]
drag, startPoint x: 583, startPoint y: 424, endPoint x: 586, endPoint y: 430, distance: 6.9
click at [585, 429] on button "Allocate" at bounding box center [594, 422] width 114 height 21
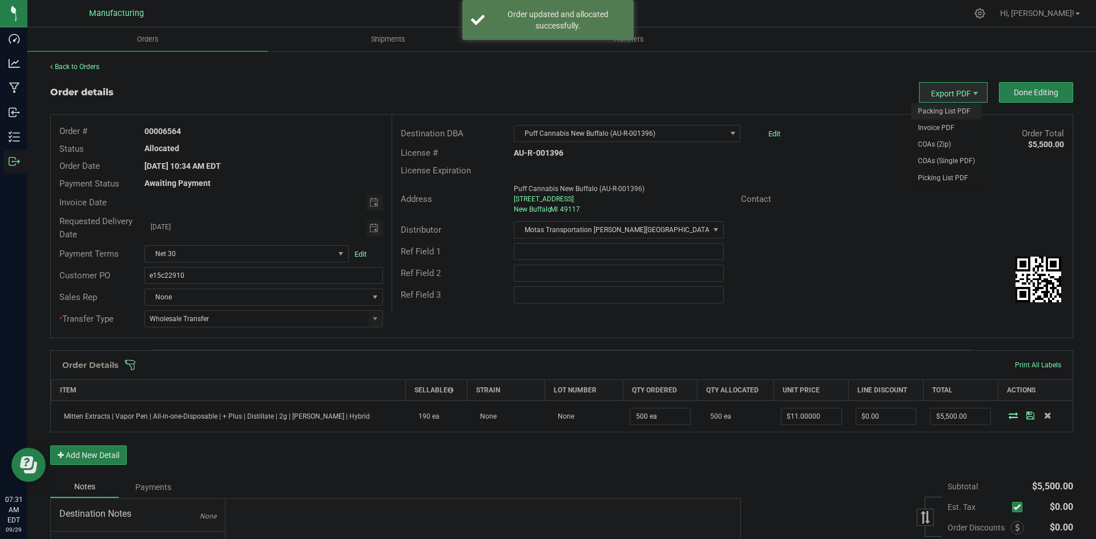
click at [931, 104] on span "Packing List PDF" at bounding box center [946, 111] width 71 height 17
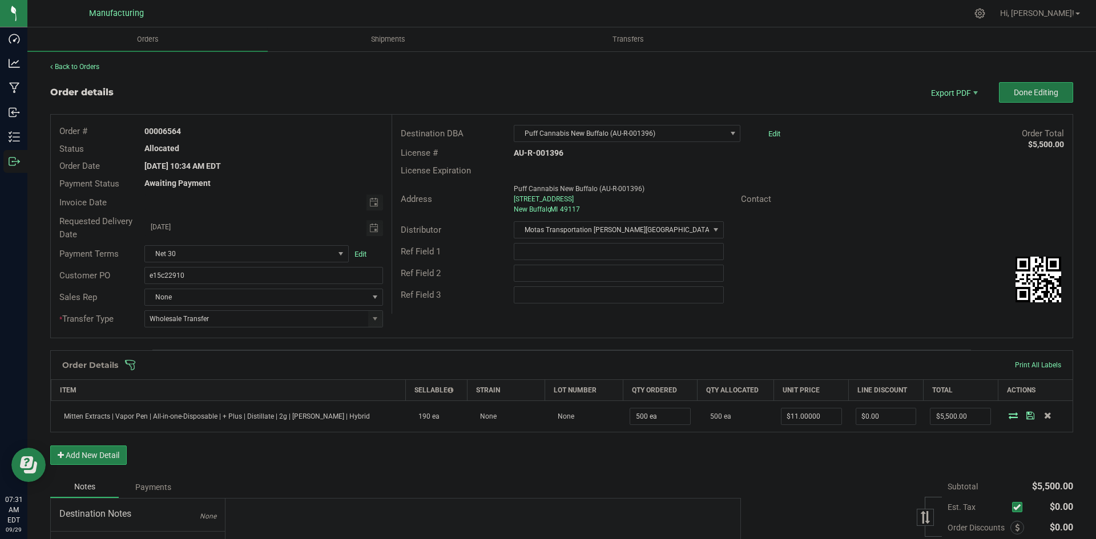
click at [1037, 90] on span "Done Editing" at bounding box center [1036, 92] width 45 height 9
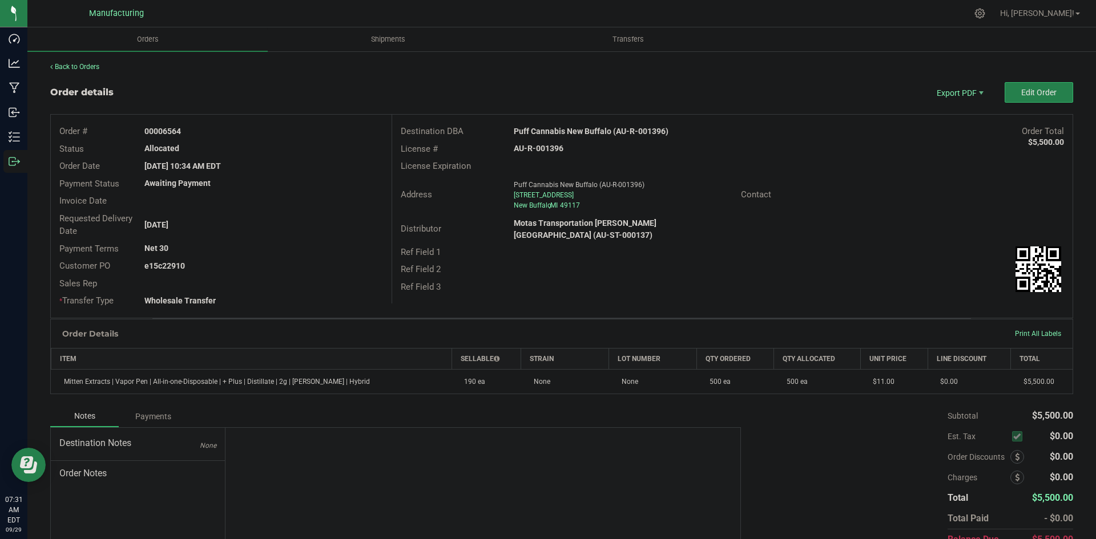
click at [590, 127] on strong "Puff Cannabis New Buffalo (AU-R-001396)" at bounding box center [591, 131] width 155 height 9
copy strong "Puff Cannabis New Buffalo (AU-R-001396)"
click at [547, 145] on strong "AU-R-001396" at bounding box center [539, 148] width 50 height 9
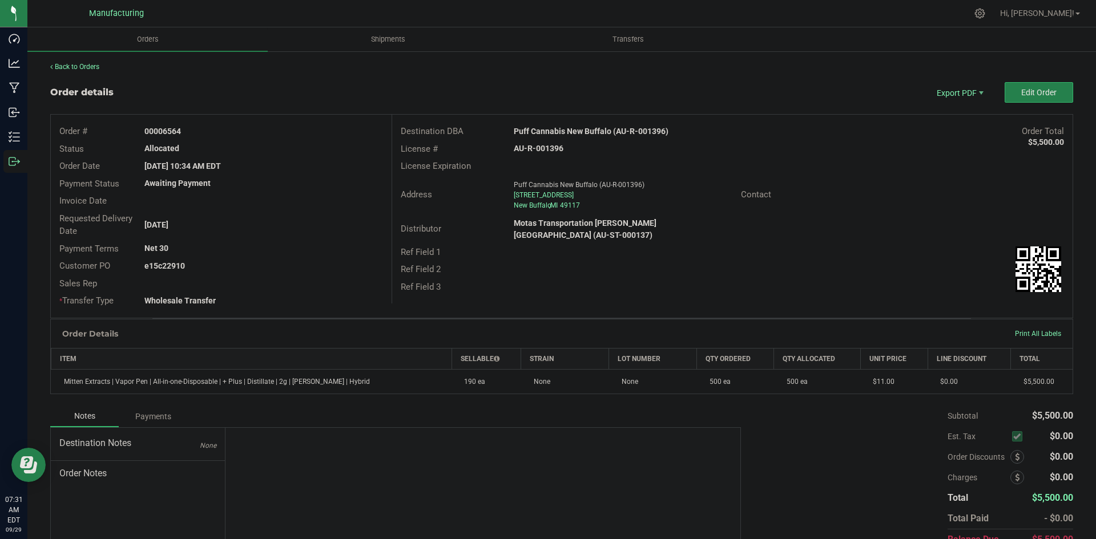
click at [547, 145] on strong "AU-R-001396" at bounding box center [539, 148] width 50 height 9
copy strong "AU-R-001396"
drag, startPoint x: 162, startPoint y: 127, endPoint x: 338, endPoint y: 134, distance: 176.0
click at [303, 130] on div "00006564" at bounding box center [263, 132] width 255 height 12
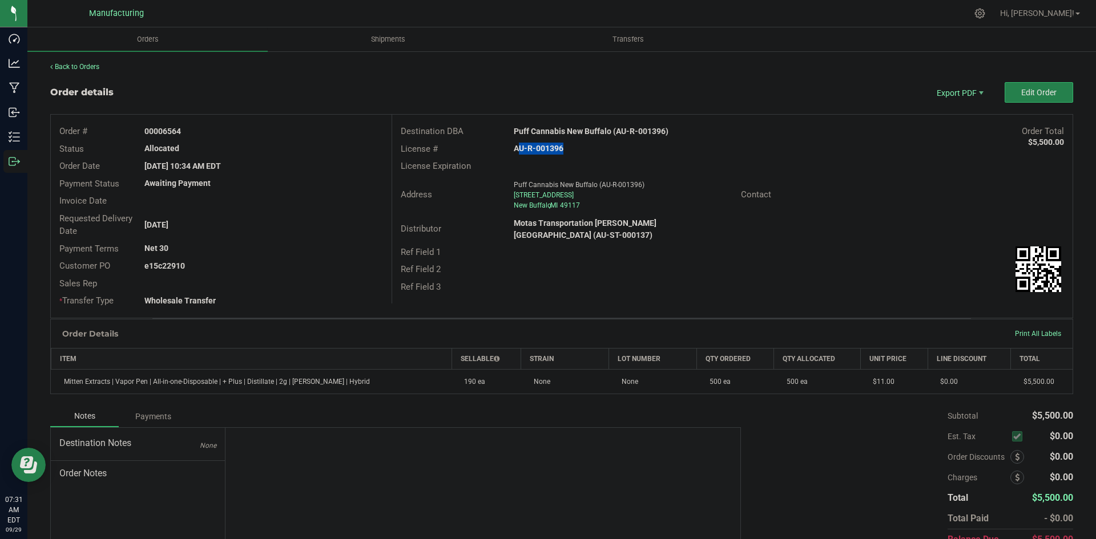
copy strong "6564"
drag, startPoint x: 161, startPoint y: 267, endPoint x: 304, endPoint y: 265, distance: 143.3
click at [283, 267] on div "e15c22910" at bounding box center [263, 266] width 255 height 12
copy strong "22910"
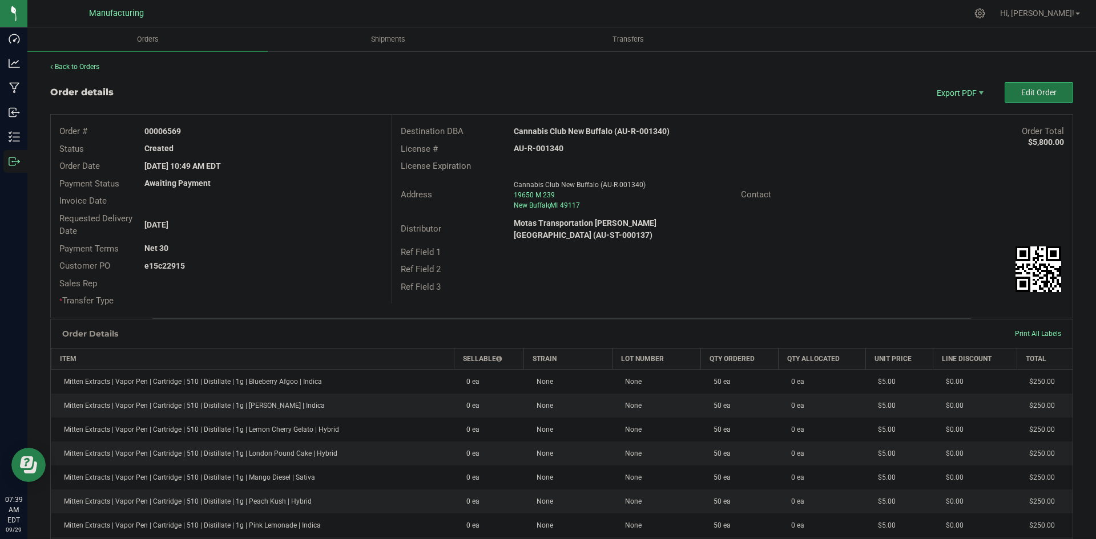
click at [1018, 98] on button "Edit Order" at bounding box center [1039, 92] width 69 height 21
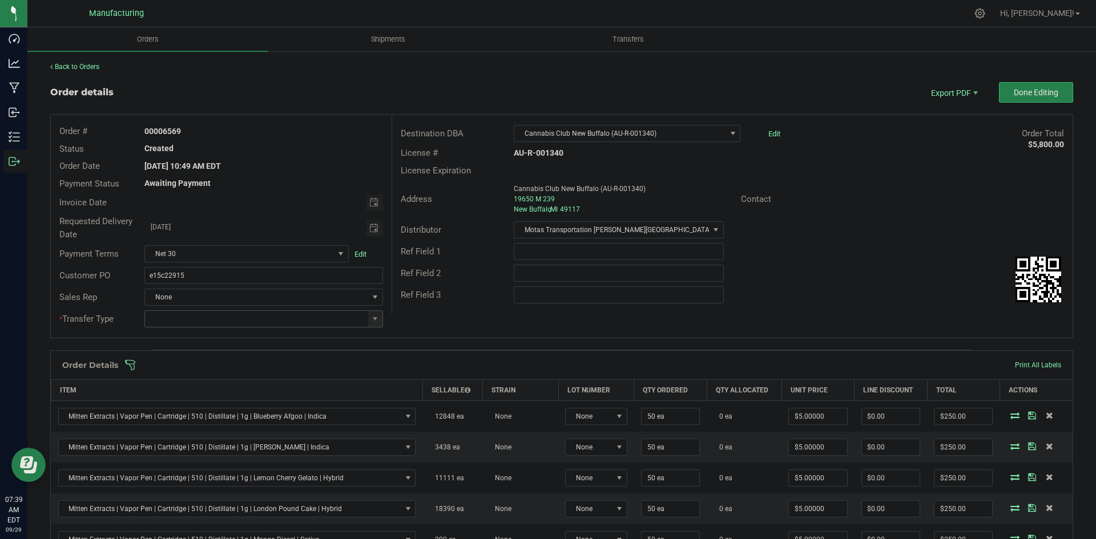
click at [371, 324] on span at bounding box center [375, 319] width 14 height 16
click at [225, 411] on li "Wholesale Transfer" at bounding box center [261, 414] width 235 height 19
type input "Wholesale Transfer"
click at [488, 311] on div "Destination DBA Cannabis Club New Buffalo (AU-R-001340) Edit Order Total $5,800…" at bounding box center [732, 214] width 681 height 199
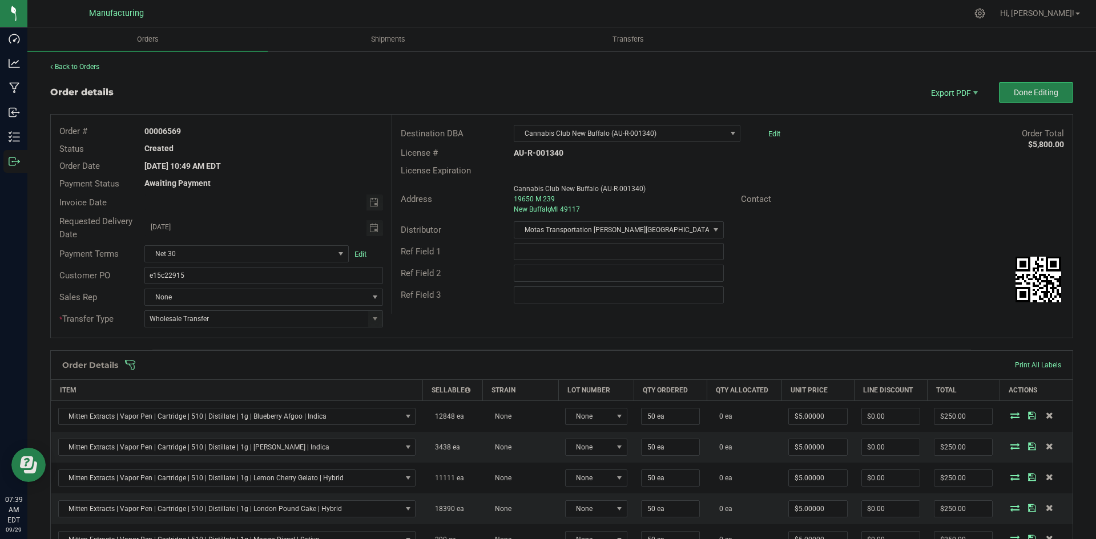
click at [432, 363] on span at bounding box center [635, 365] width 1023 height 11
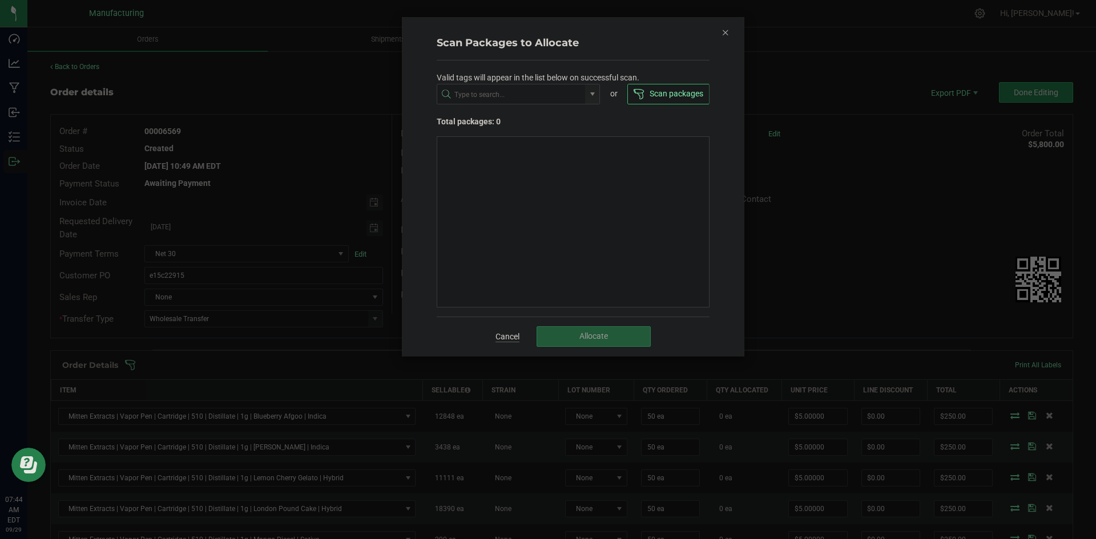
click at [499, 340] on link "Cancel" at bounding box center [508, 336] width 24 height 11
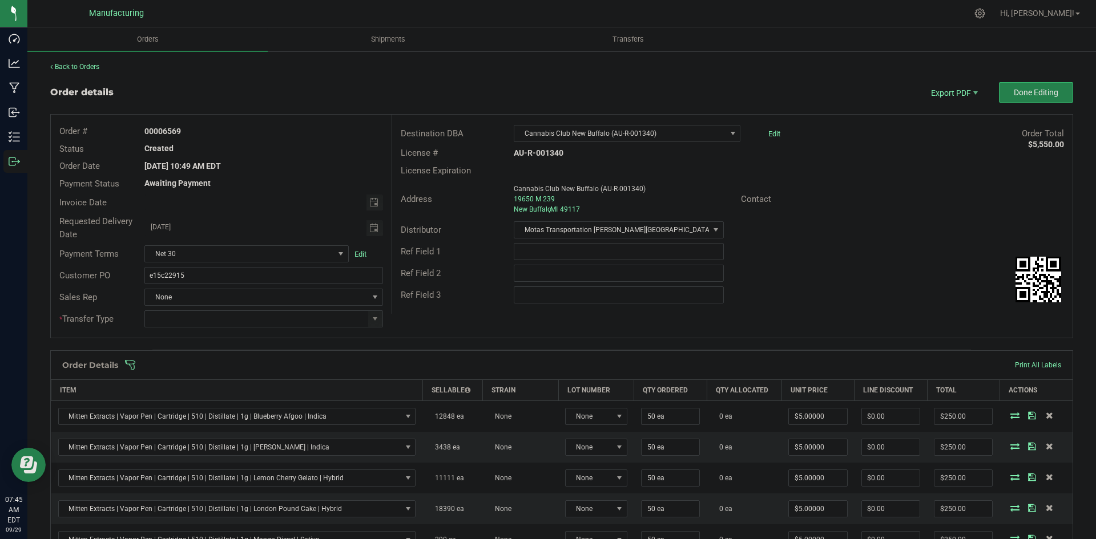
click at [367, 367] on span at bounding box center [635, 365] width 1023 height 11
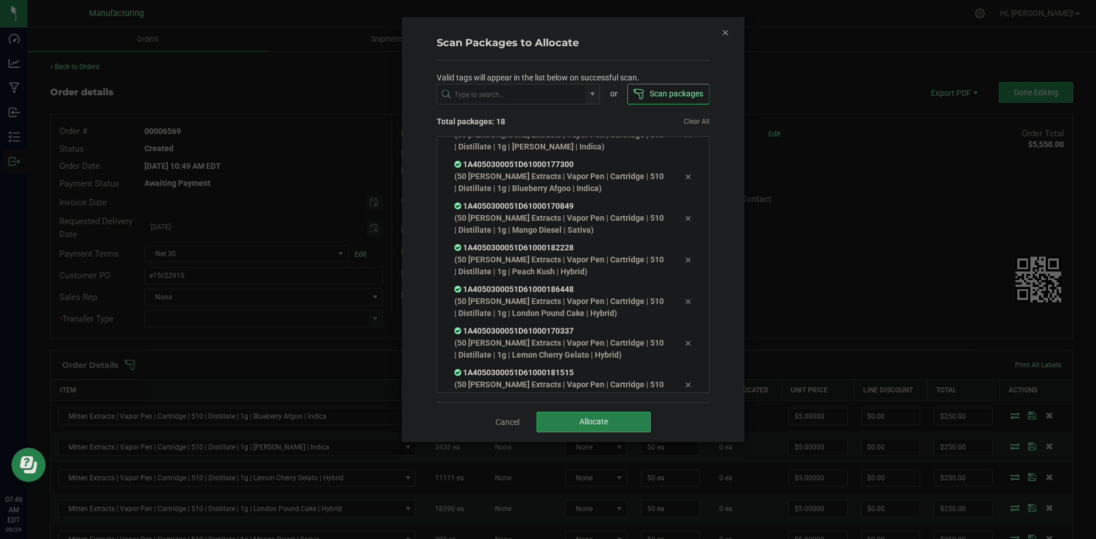
scroll to position [535, 0]
click at [558, 415] on button "Allocate" at bounding box center [594, 422] width 114 height 21
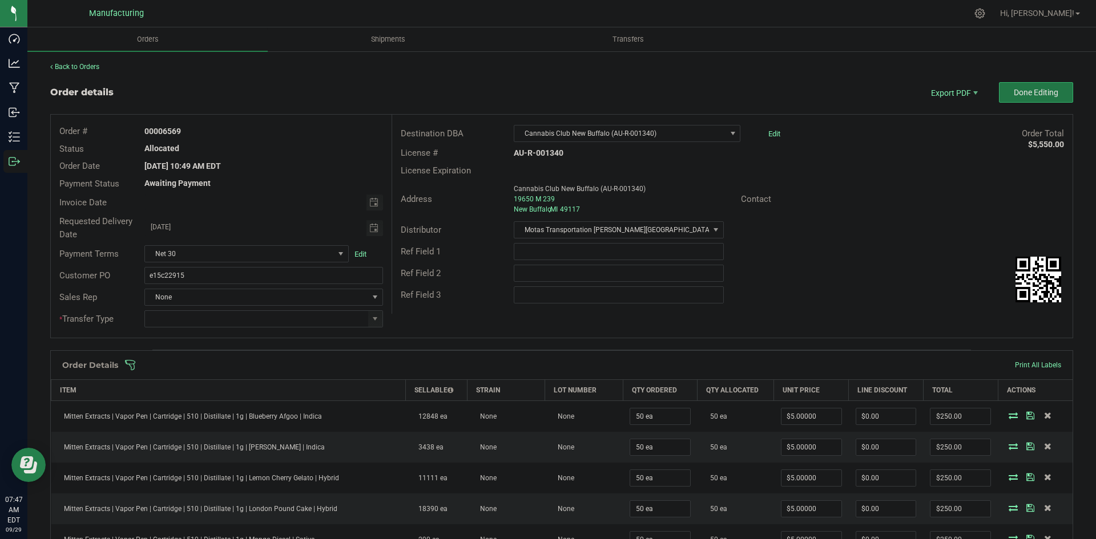
click at [1015, 92] on span "Done Editing" at bounding box center [1036, 92] width 45 height 9
click at [375, 322] on span at bounding box center [374, 319] width 9 height 9
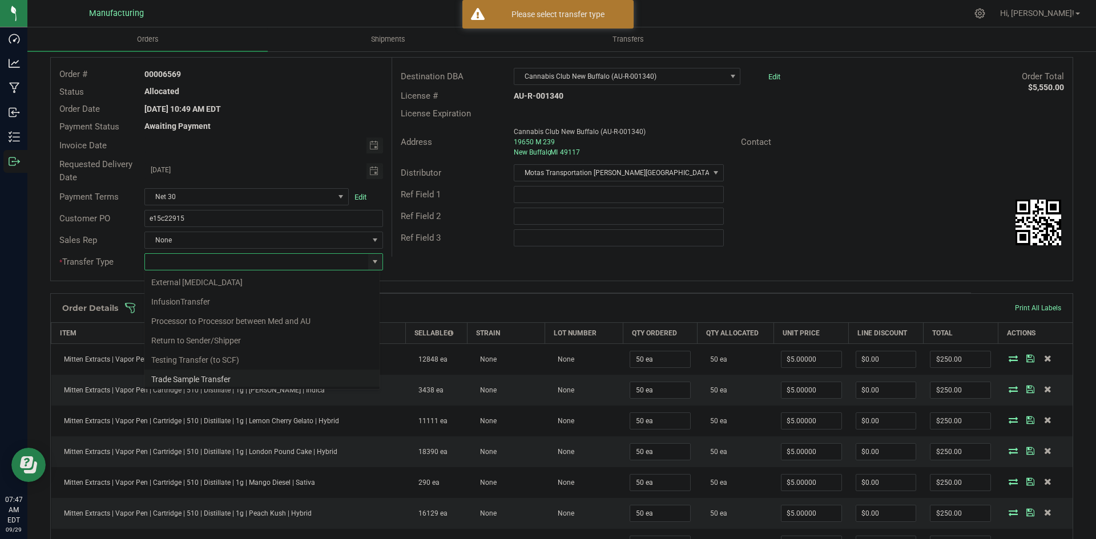
scroll to position [80, 0]
click at [206, 361] on li "Wholesale Transfer" at bounding box center [261, 357] width 235 height 19
type input "Wholesale Transfer"
click at [495, 247] on div "Ref Field 3" at bounding box center [732, 238] width 680 height 22
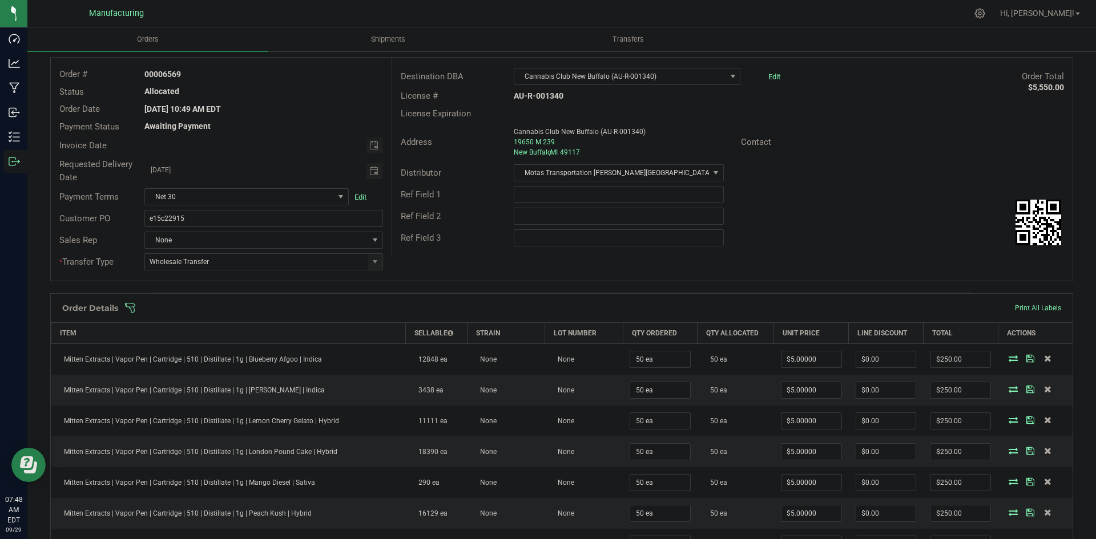
click at [458, 304] on span at bounding box center [635, 308] width 1023 height 11
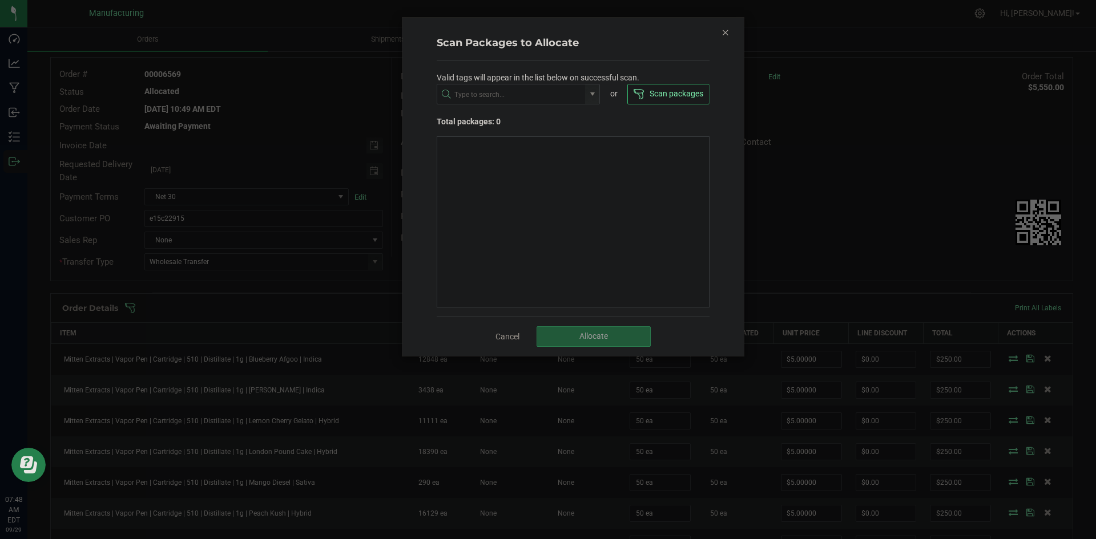
click at [724, 32] on icon "Close" at bounding box center [726, 32] width 8 height 14
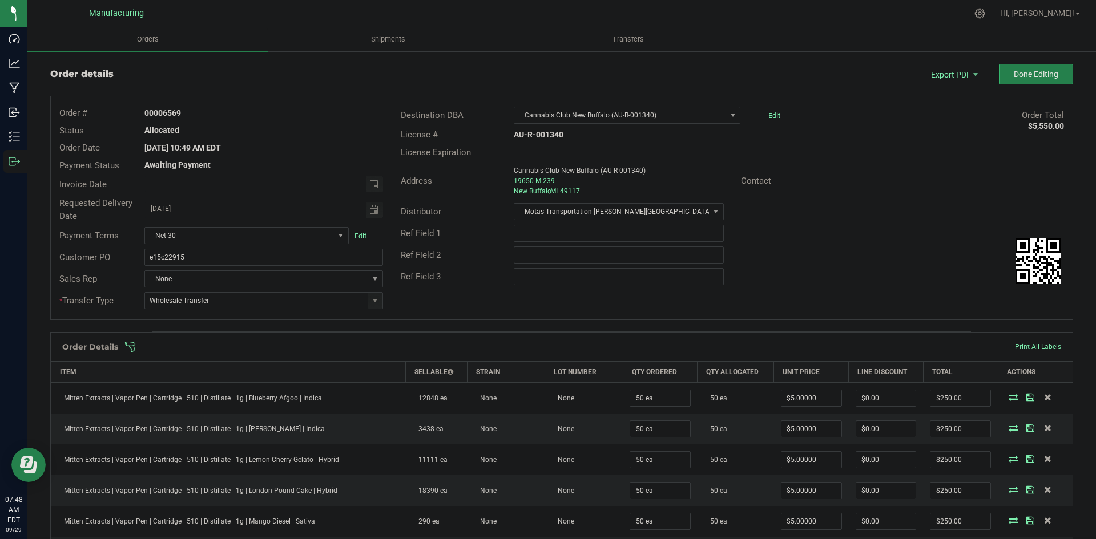
scroll to position [0, 0]
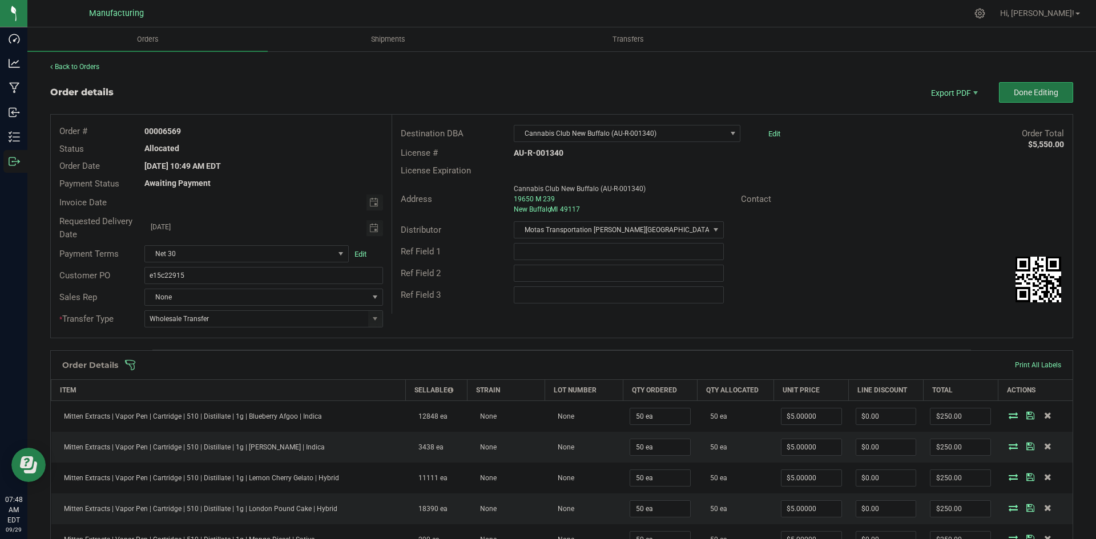
drag, startPoint x: 1037, startPoint y: 91, endPoint x: 1040, endPoint y: 103, distance: 12.5
click at [1037, 91] on span "Done Editing" at bounding box center [1036, 92] width 45 height 9
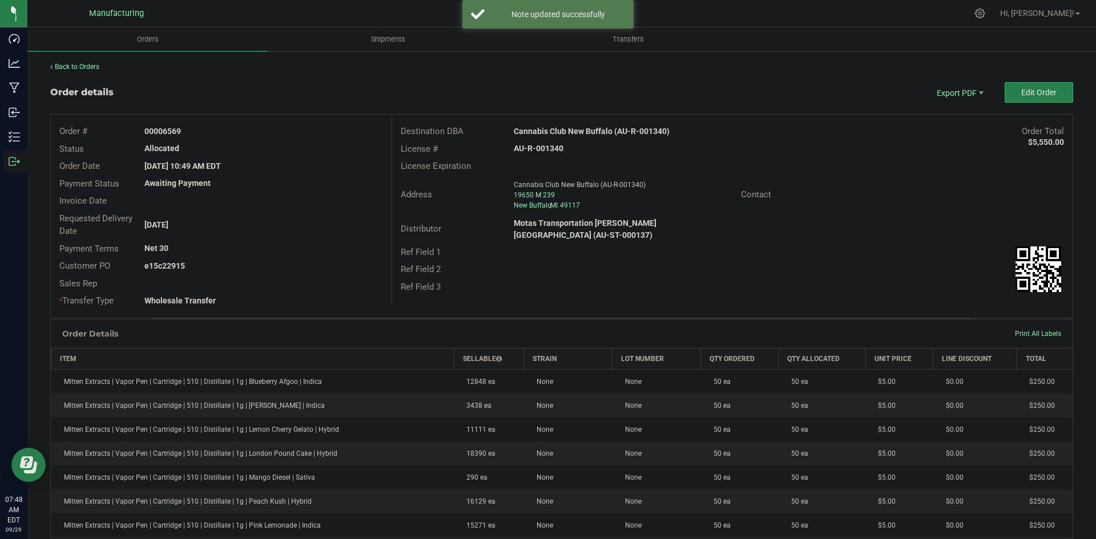
click at [589, 131] on strong "Cannabis Club New Buffalo (AU-R-001340)" at bounding box center [592, 131] width 156 height 9
copy strong "Cannabis Club New Buffalo (AU-R-001340)"
click at [554, 151] on strong "AU-R-001340" at bounding box center [539, 148] width 50 height 9
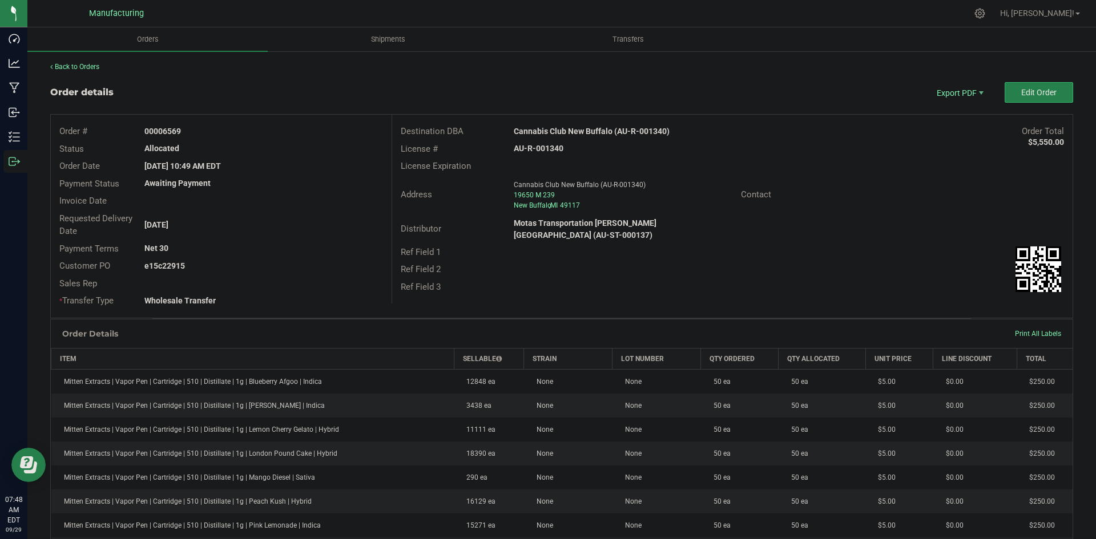
click at [554, 151] on strong "AU-R-001340" at bounding box center [539, 148] width 50 height 9
copy strong "AU-R-001340"
drag, startPoint x: 162, startPoint y: 128, endPoint x: 337, endPoint y: 136, distance: 174.9
click at [288, 131] on div "00006569" at bounding box center [263, 132] width 255 height 12
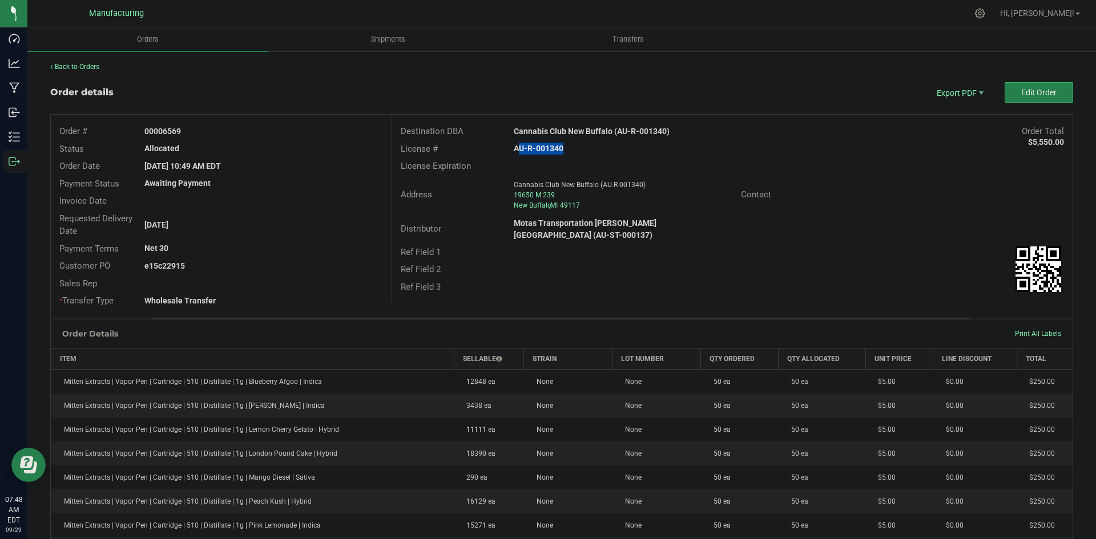
copy strong "6569"
drag, startPoint x: 161, startPoint y: 265, endPoint x: 434, endPoint y: 270, distance: 272.9
click at [335, 267] on div "e15c22915" at bounding box center [263, 266] width 255 height 12
copy strong "22915"
click at [597, 279] on div "Ref Field 3" at bounding box center [732, 288] width 680 height 18
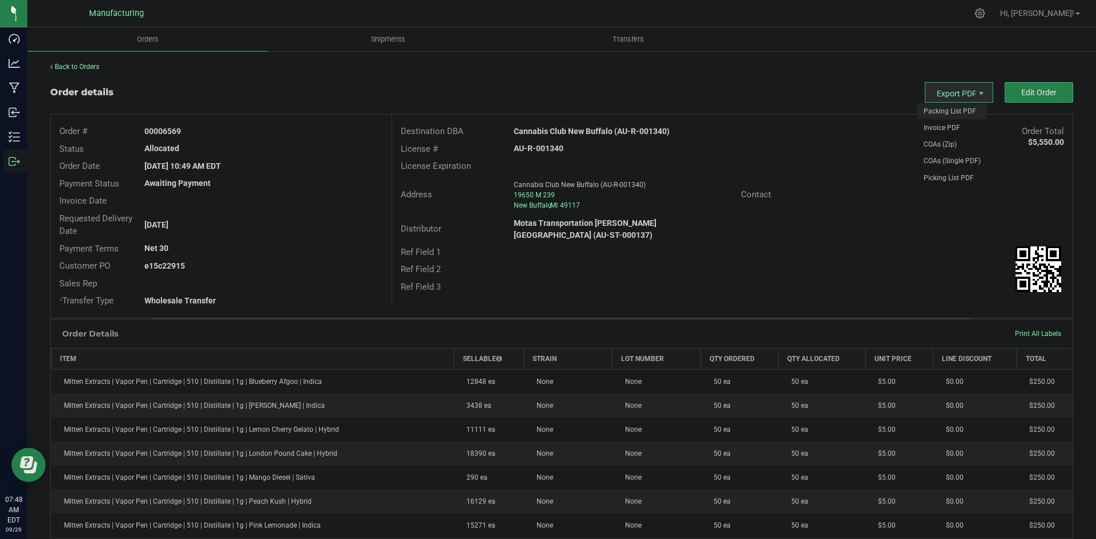
click at [944, 105] on span "Packing List PDF" at bounding box center [952, 111] width 71 height 17
